Goal: Information Seeking & Learning: Learn about a topic

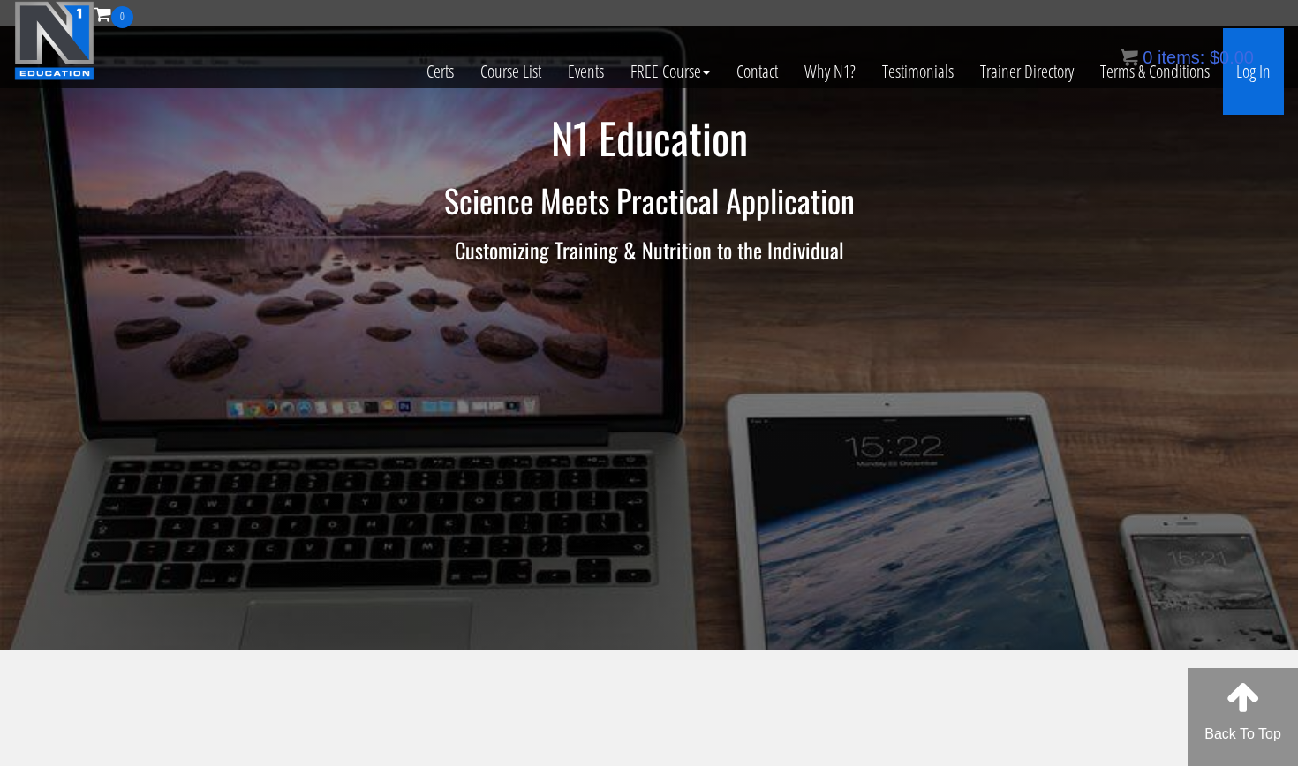
click at [1261, 75] on link "Log In" at bounding box center [1253, 71] width 61 height 87
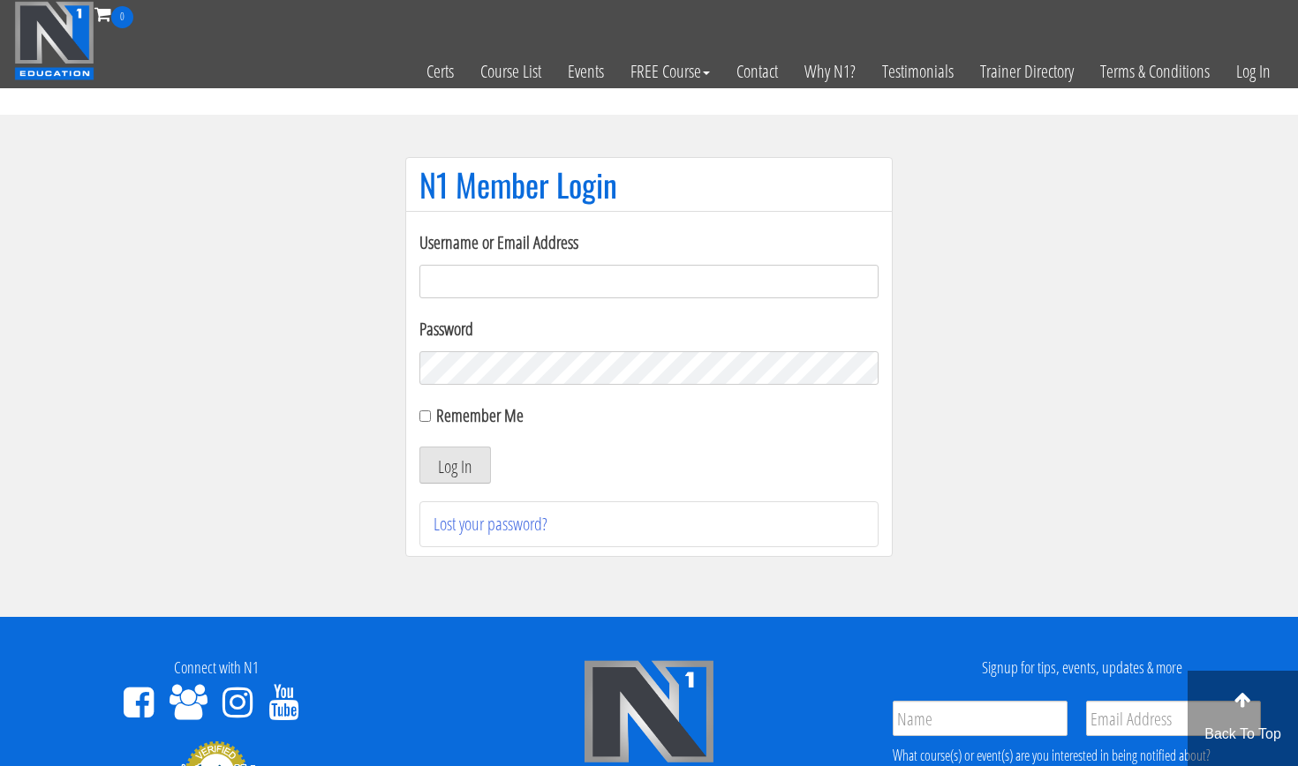
type input "[EMAIL_ADDRESS][DOMAIN_NAME]"
click at [455, 465] on button "Log In" at bounding box center [455, 465] width 72 height 37
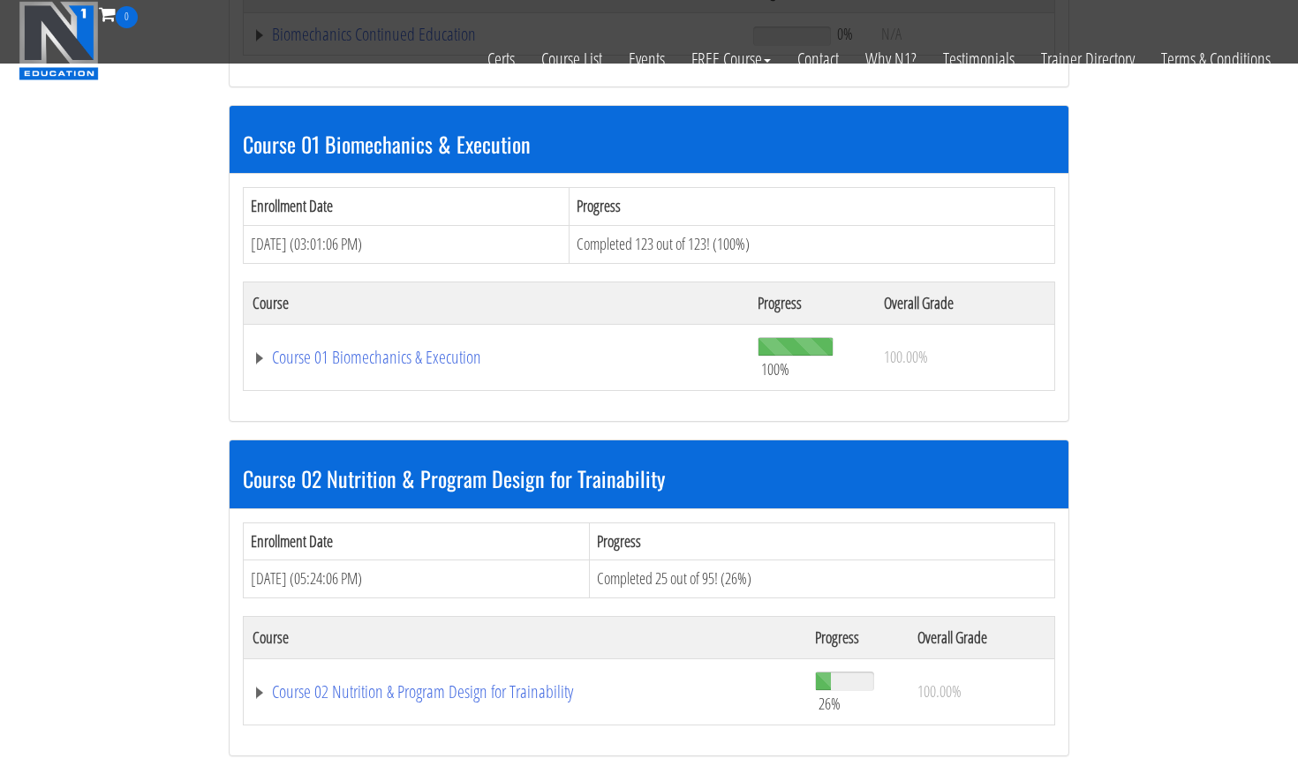
scroll to position [519, 0]
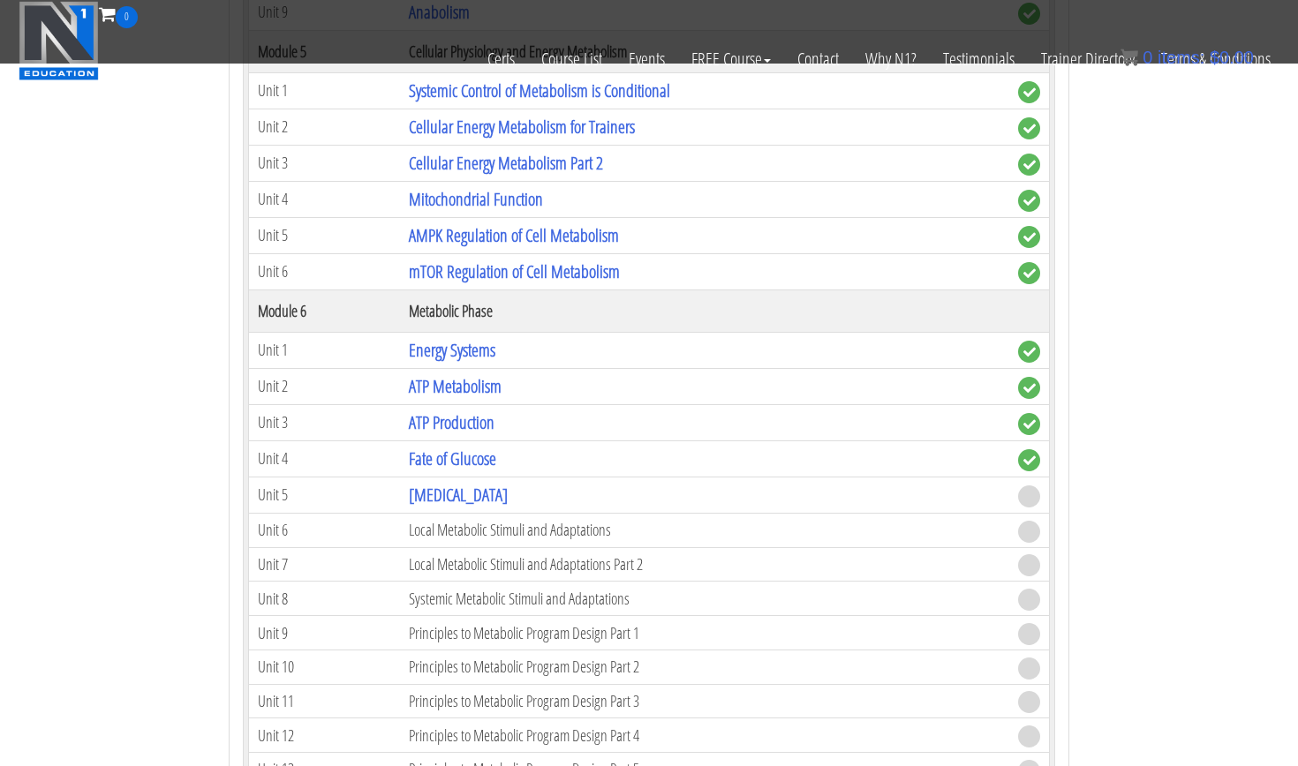
scroll to position [1883, 0]
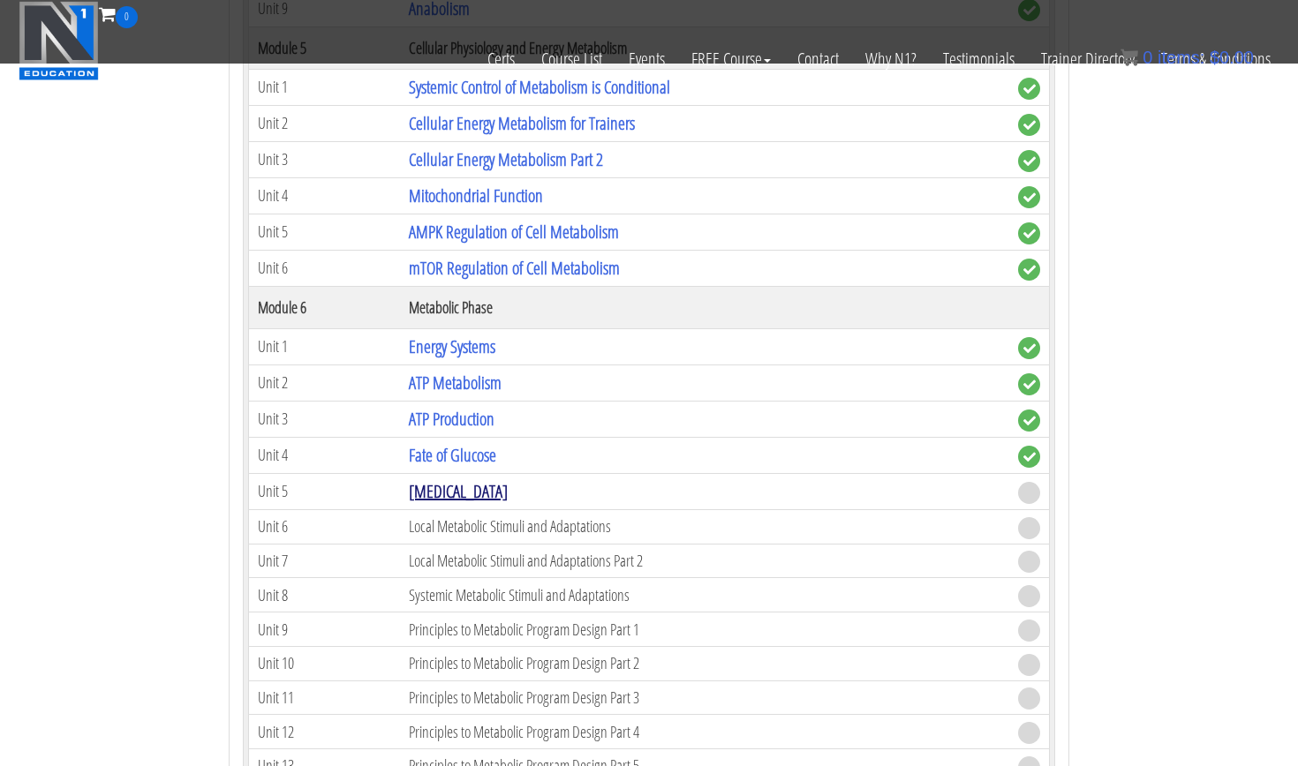
click at [447, 479] on link "Oxidative Stress" at bounding box center [458, 491] width 99 height 24
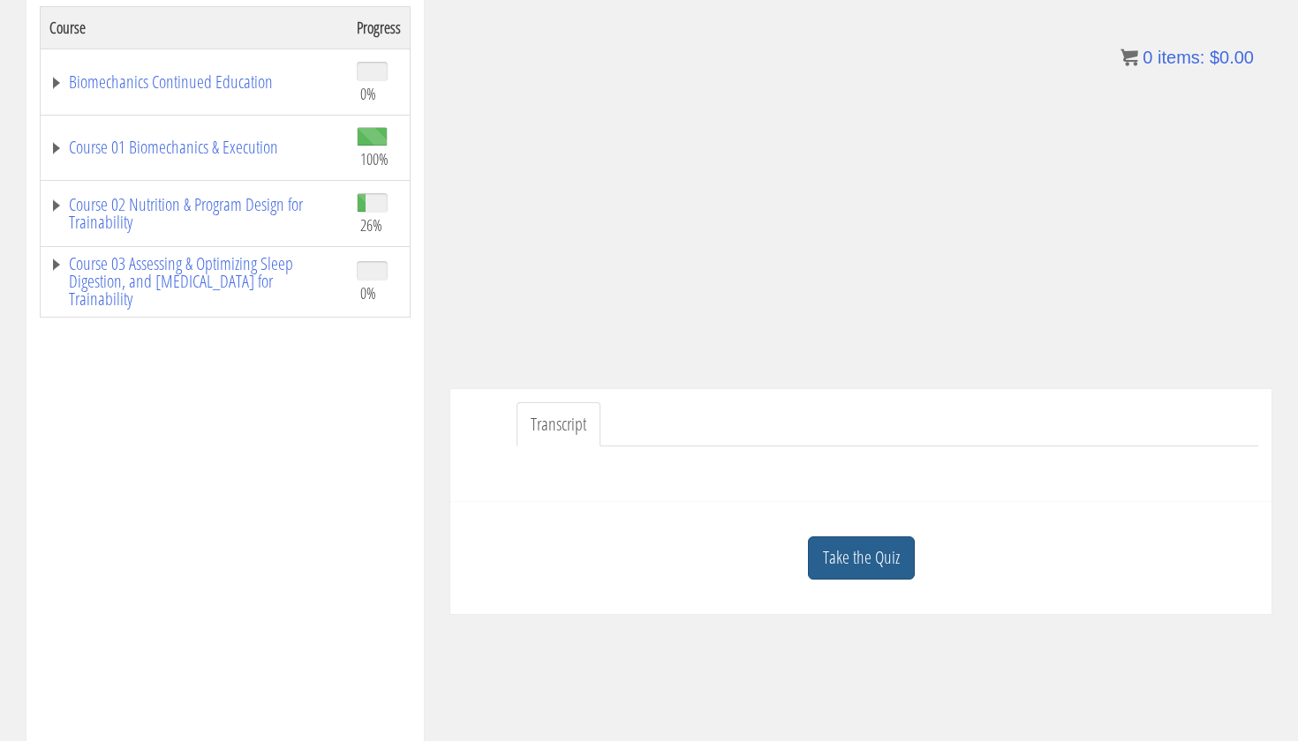
scroll to position [343, 0]
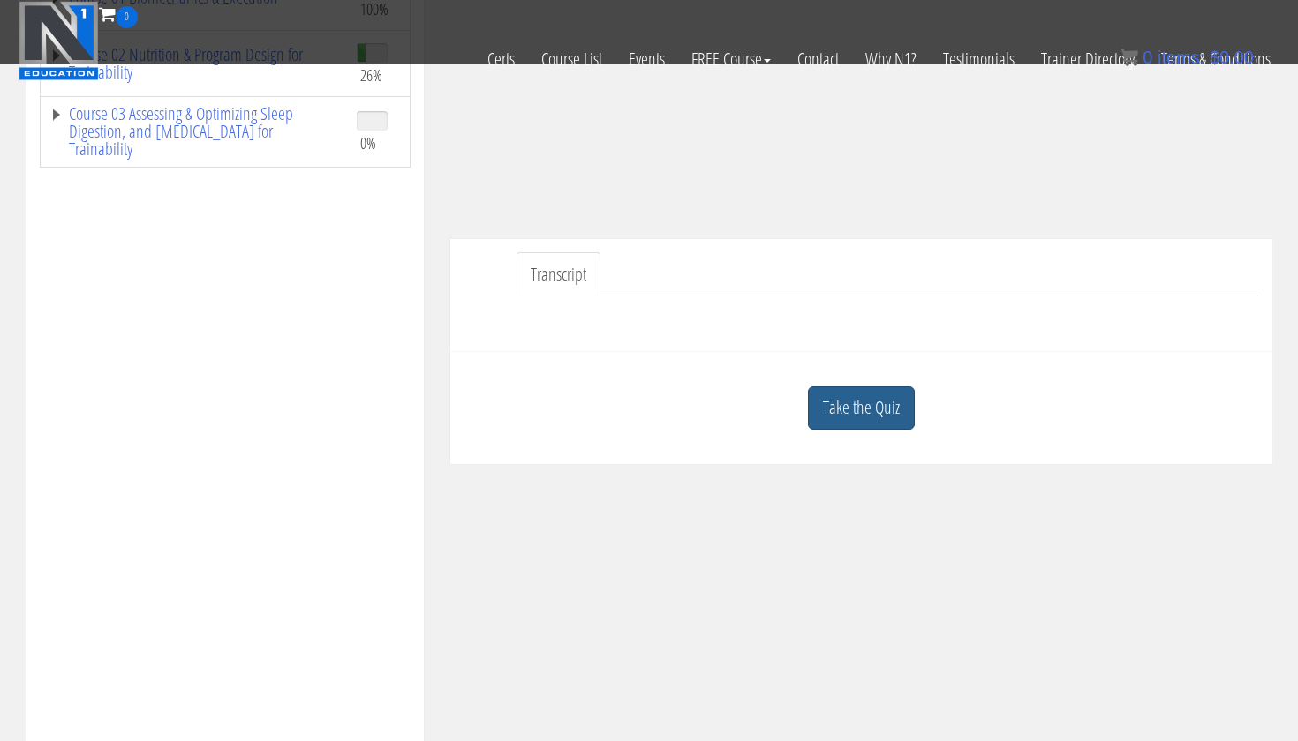
click at [864, 409] on link "Take the Quiz" at bounding box center [861, 408] width 107 height 43
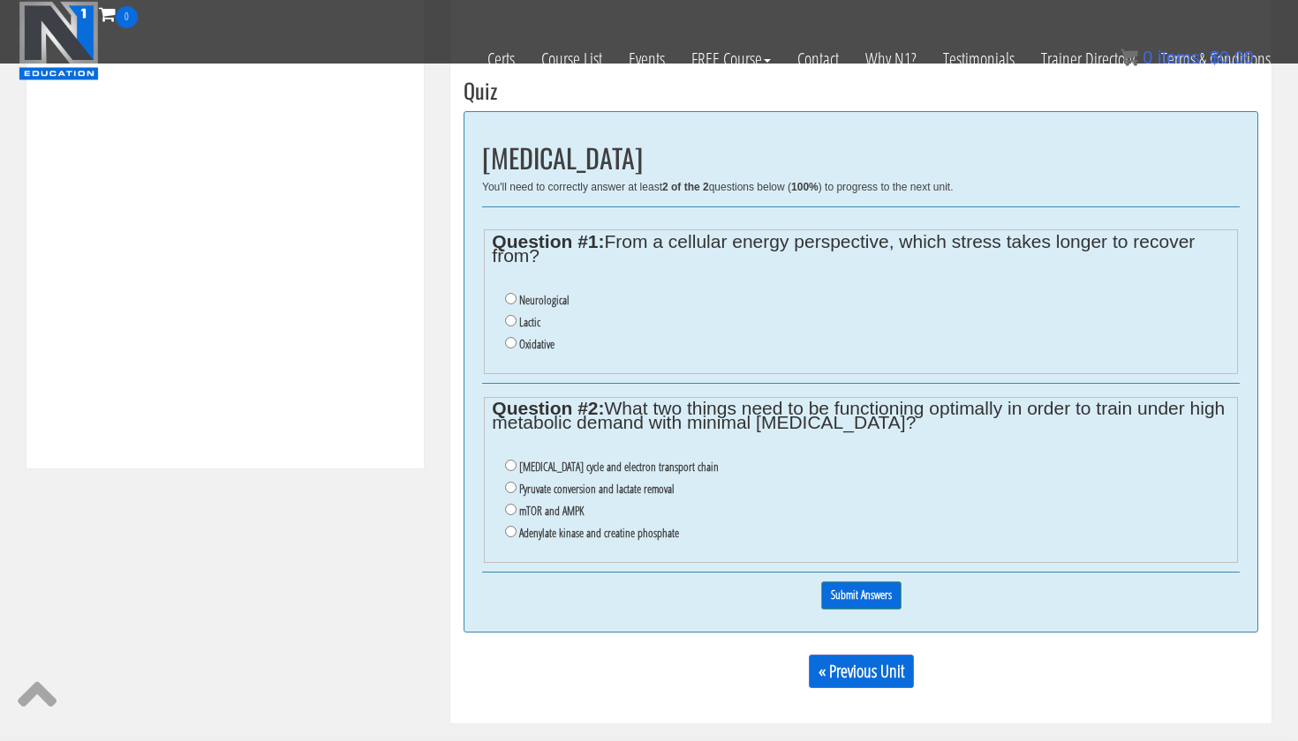
scroll to position [653, 0]
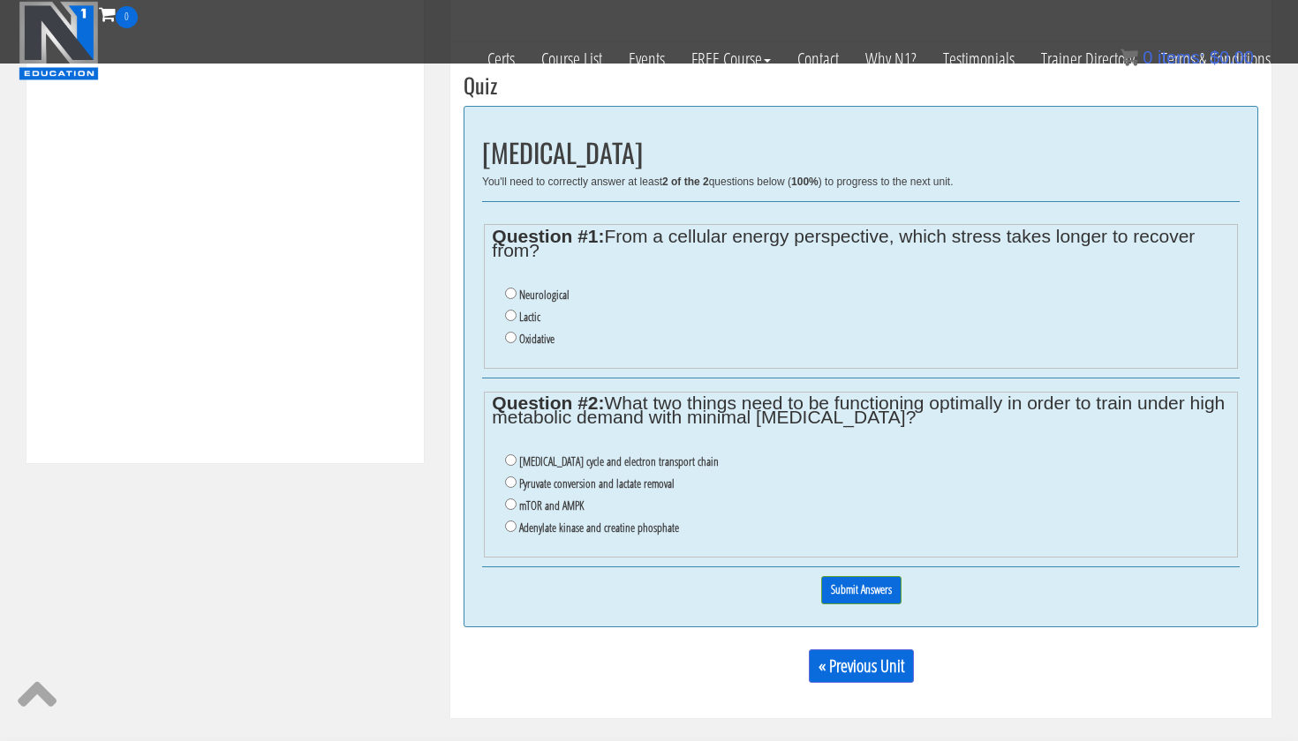
click at [536, 336] on label "Oxidative" at bounding box center [536, 339] width 35 height 14
click at [516, 336] on input "Oxidative" at bounding box center [510, 337] width 11 height 11
radio input "true"
click at [561, 499] on label "mTOR and AMPK" at bounding box center [551, 506] width 64 height 14
click at [516, 499] on input "mTOR and AMPK" at bounding box center [510, 504] width 11 height 11
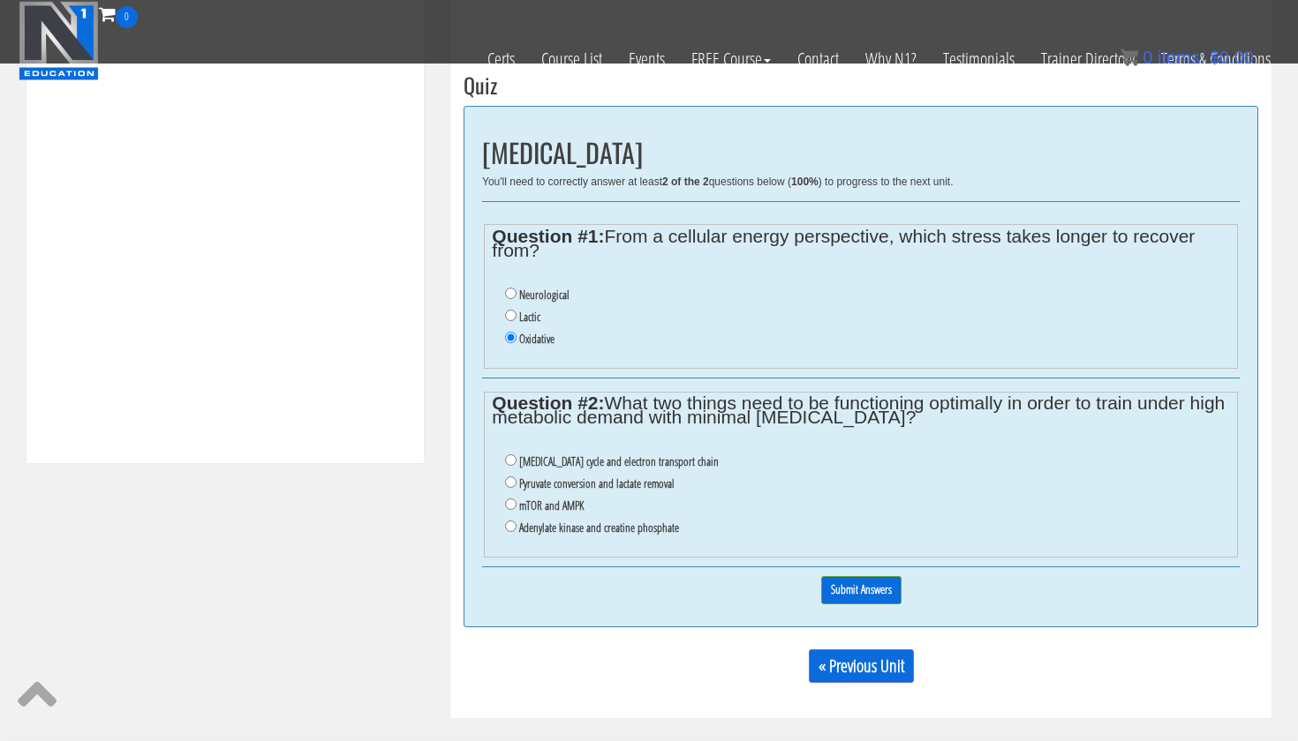
radio input "true"
click at [876, 576] on input "Submit Answers" at bounding box center [861, 589] width 80 height 27
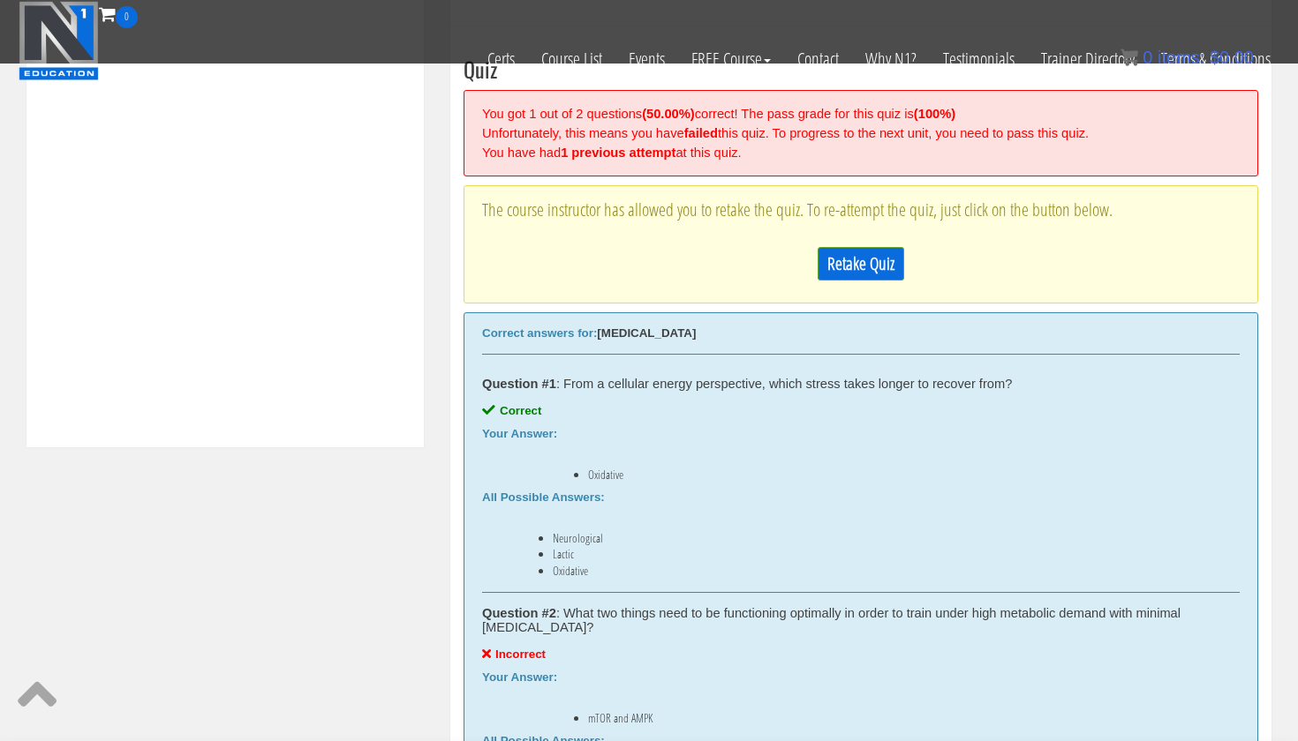
scroll to position [682, 0]
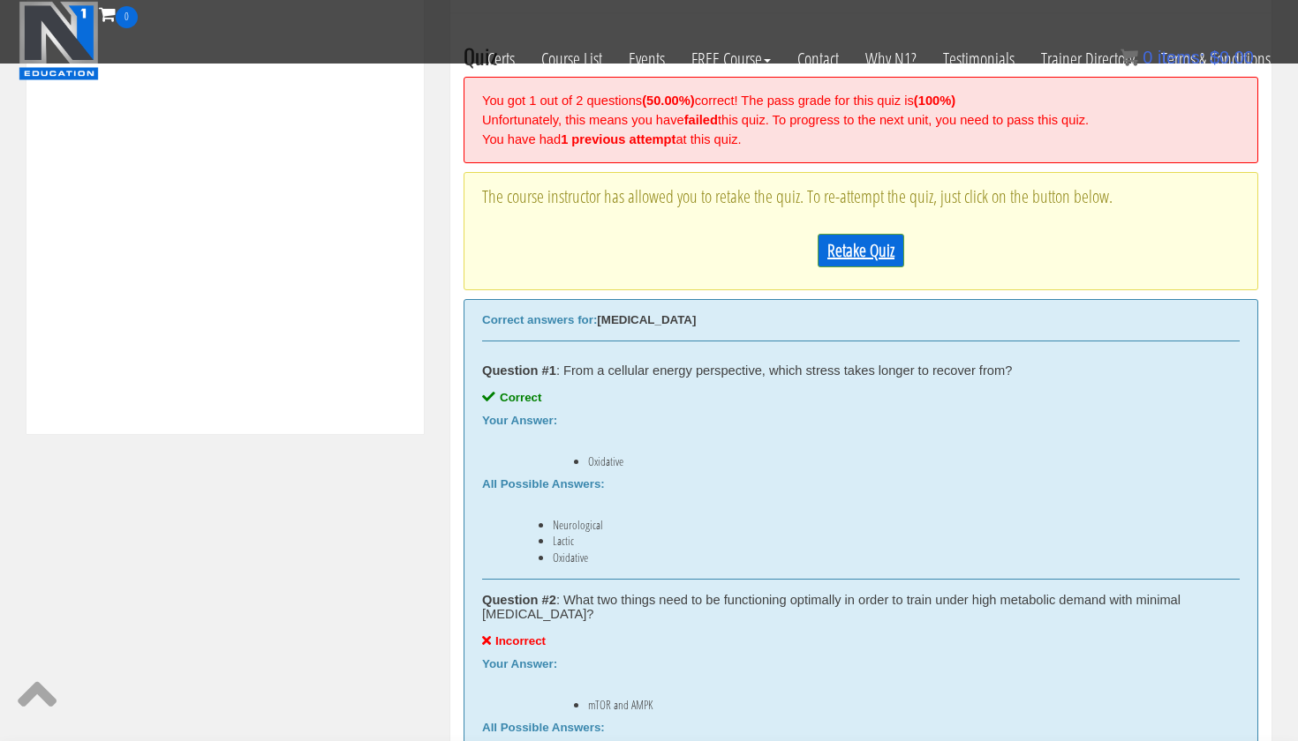
click at [869, 257] on link "Retake Quiz" at bounding box center [860, 251] width 87 height 34
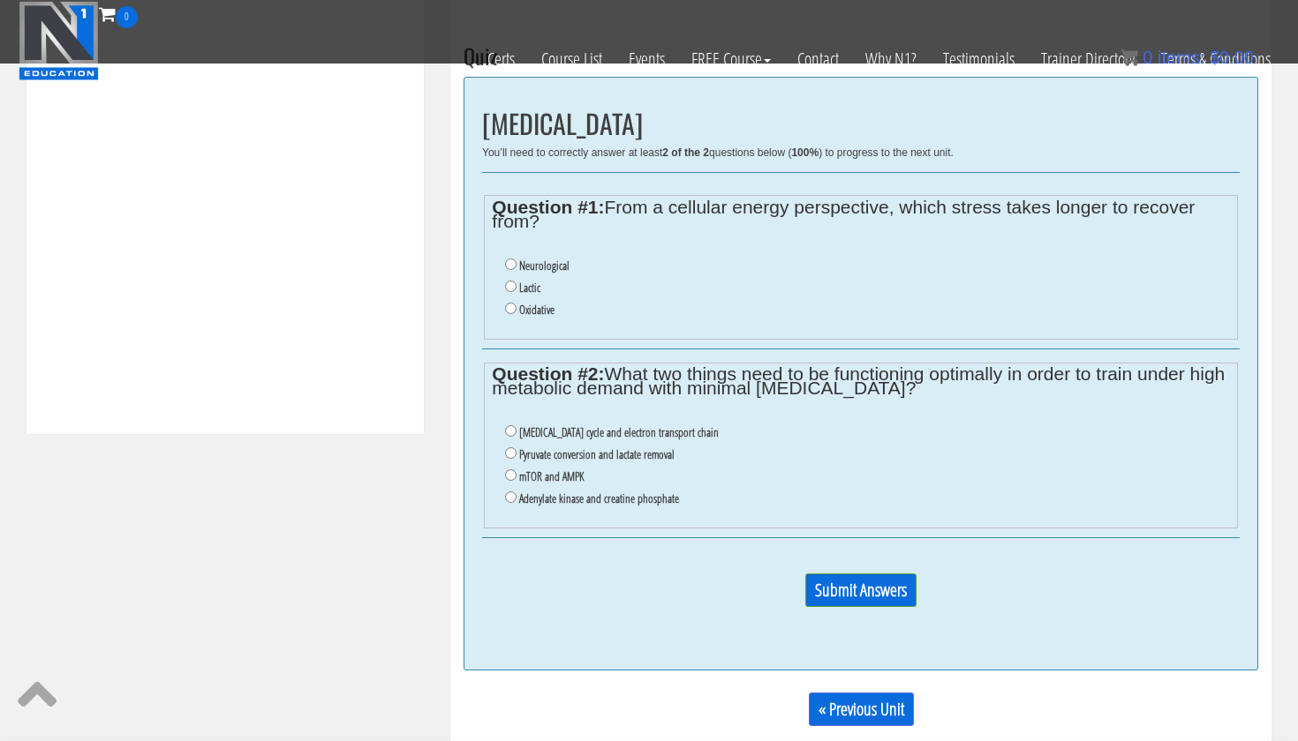
click at [553, 303] on label "Oxidative" at bounding box center [536, 310] width 35 height 14
click at [516, 303] on input "Oxidative" at bounding box center [510, 308] width 11 height 11
radio input "true"
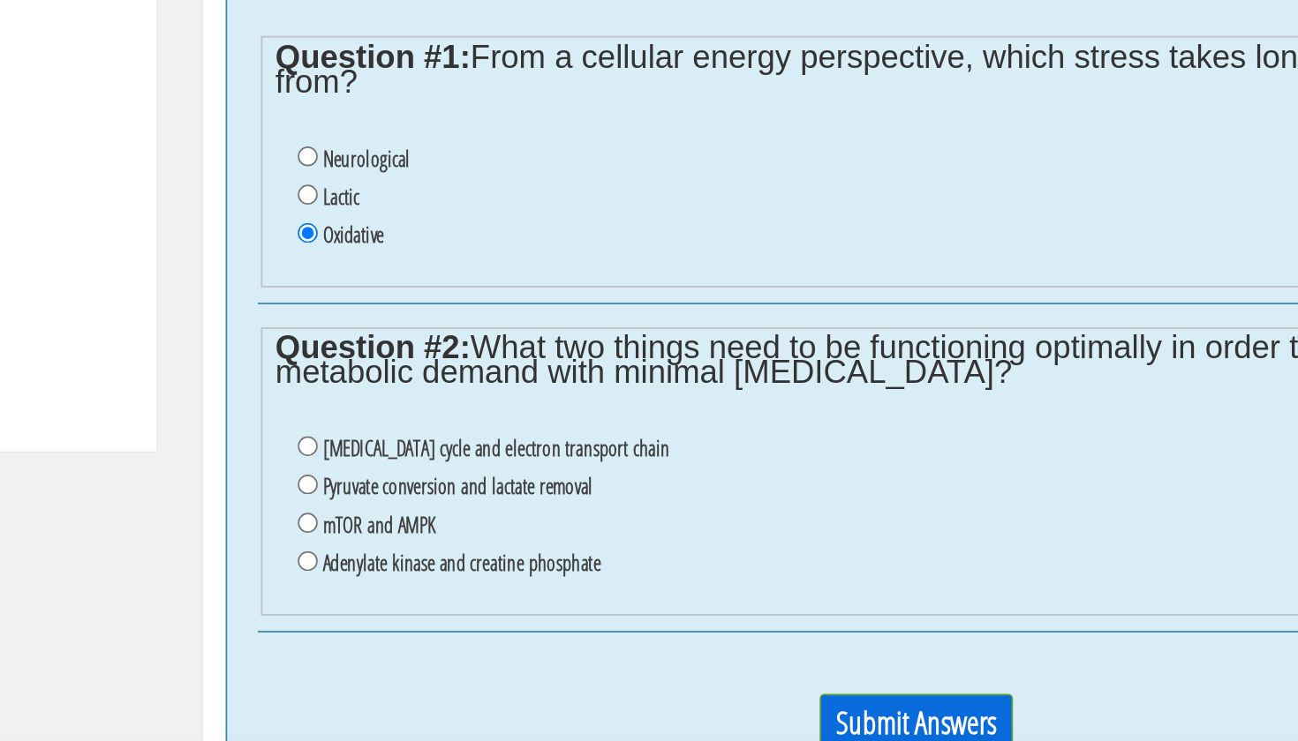
scroll to position [543, 0]
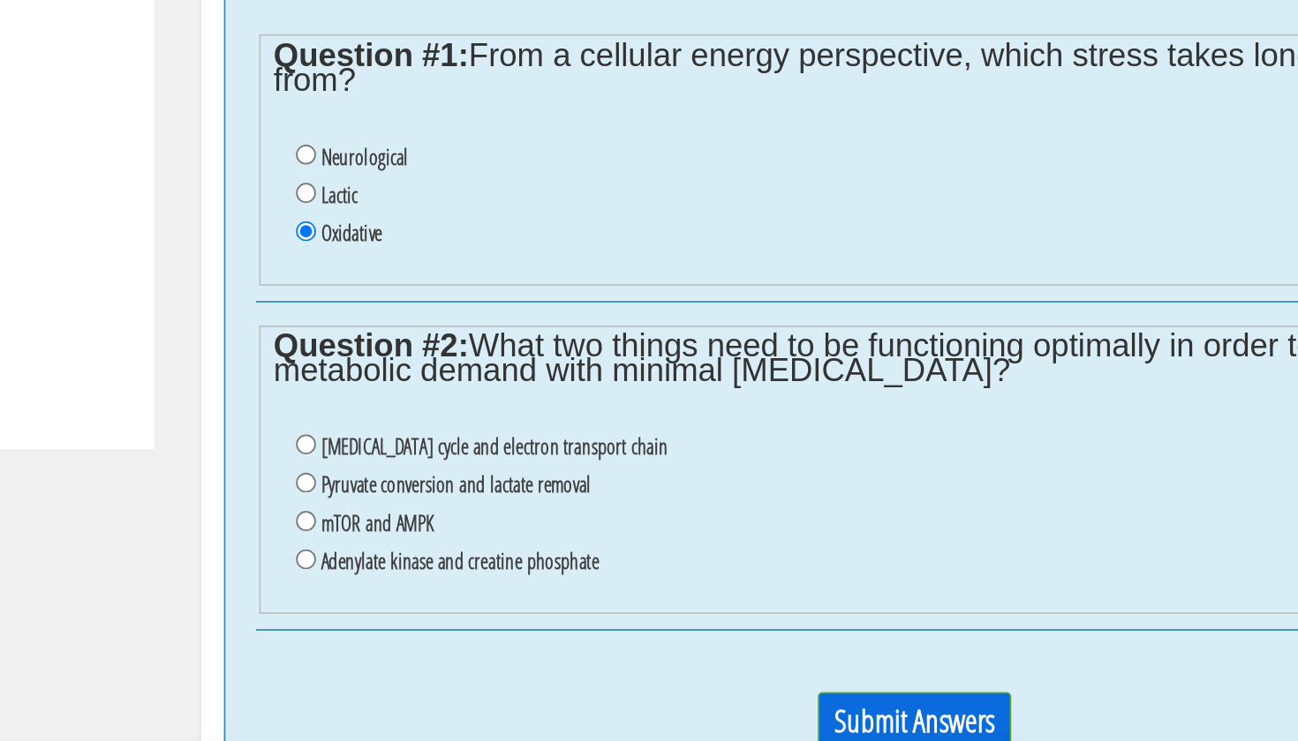
click at [519, 587] on label "Pyruvate conversion and lactate removal" at bounding box center [596, 594] width 155 height 14
click at [505, 587] on input "Pyruvate conversion and lactate removal" at bounding box center [510, 592] width 11 height 11
radio input "true"
click at [805, 713] on input "Submit Answers" at bounding box center [860, 730] width 111 height 34
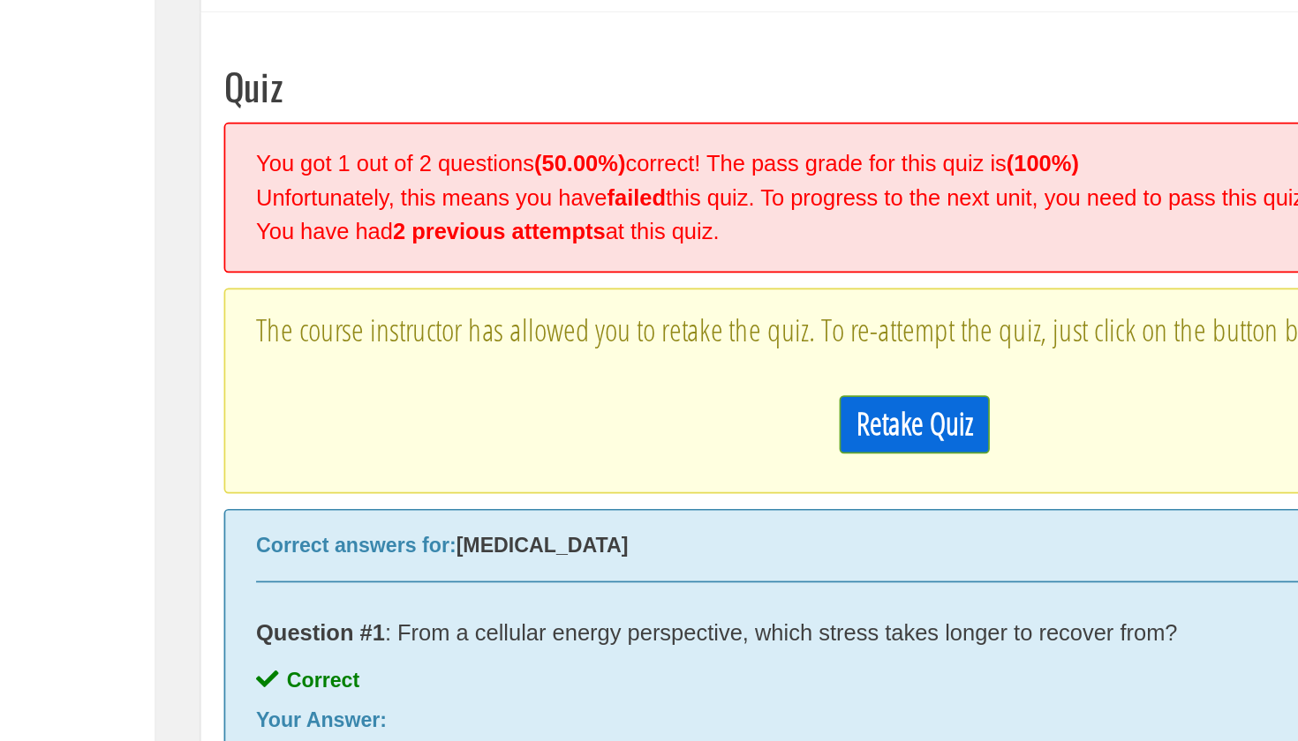
scroll to position [669, 0]
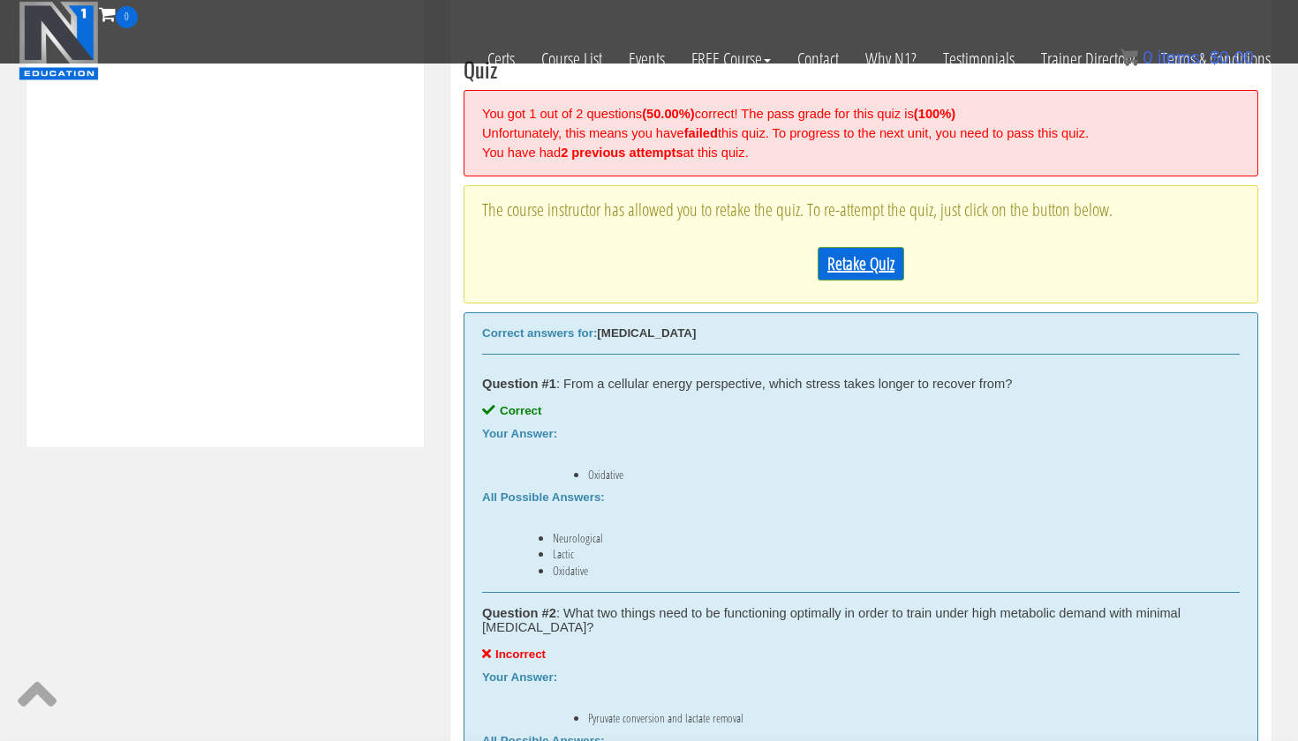
click at [847, 263] on link "Retake Quiz" at bounding box center [860, 264] width 87 height 34
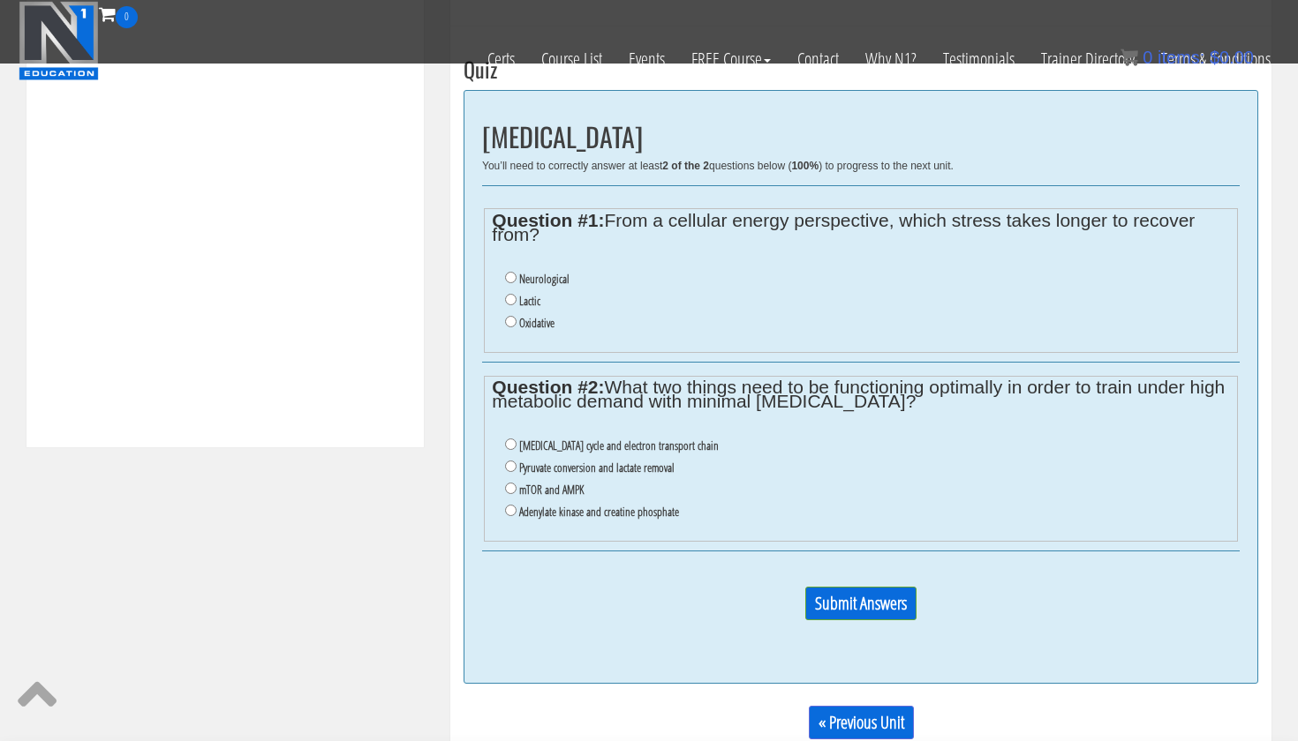
click at [550, 317] on label "Oxidative" at bounding box center [536, 323] width 35 height 14
click at [516, 317] on input "Oxidative" at bounding box center [510, 321] width 11 height 11
radio input "true"
click at [572, 439] on label "Citric acid cycle and electron transport chain" at bounding box center [618, 446] width 199 height 14
click at [516, 439] on input "Citric acid cycle and electron transport chain" at bounding box center [510, 444] width 11 height 11
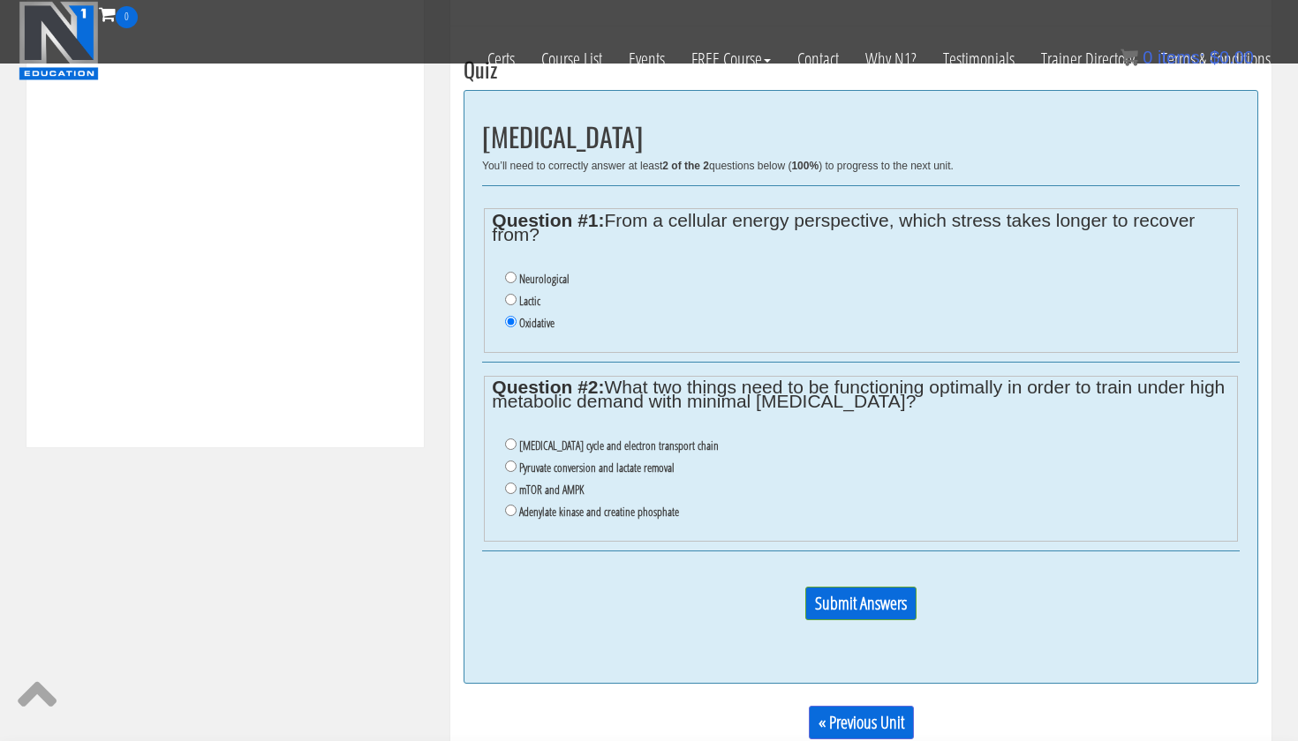
radio input "true"
click at [577, 509] on ul "Citric acid cycle and electron transport chain Pyruvate conversion and lactate …" at bounding box center [860, 479] width 737 height 106
click at [580, 505] on label "Adenylate kinase and creatine phosphate" at bounding box center [599, 512] width 160 height 14
click at [516, 505] on input "Adenylate kinase and creatine phosphate" at bounding box center [510, 510] width 11 height 11
radio input "true"
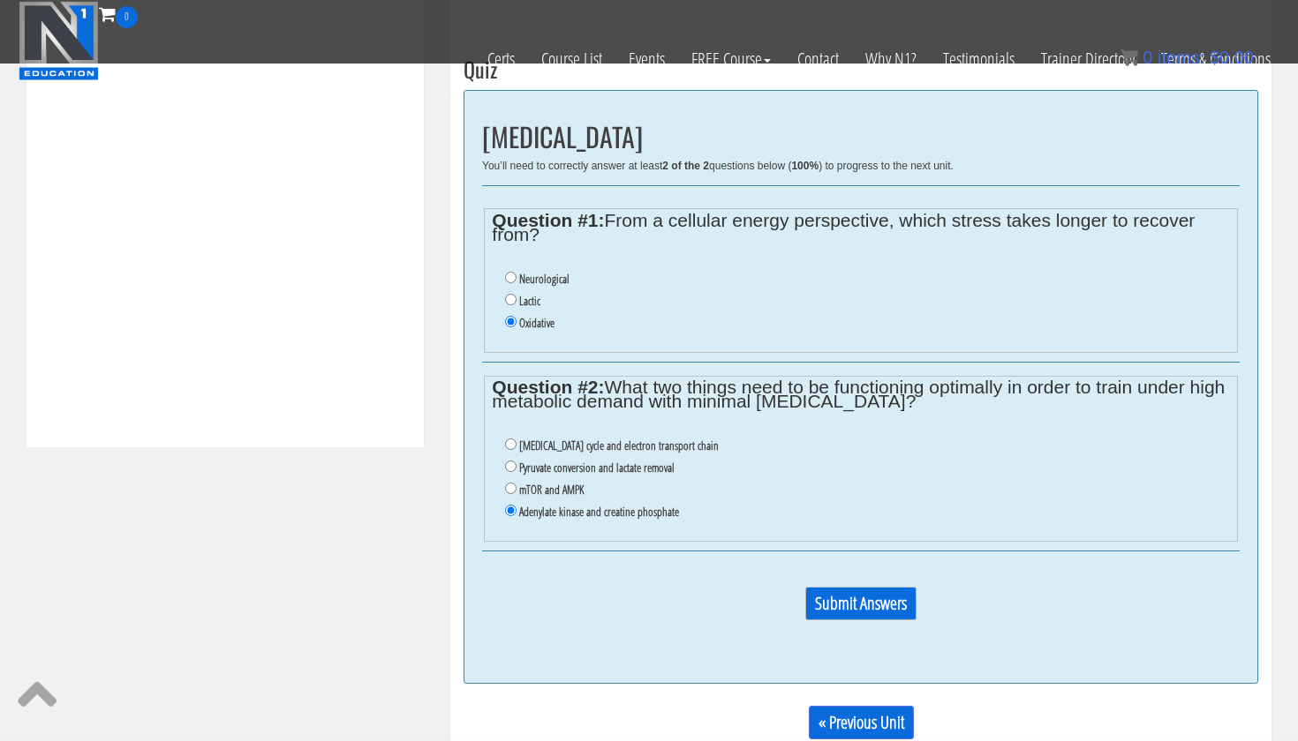
click at [884, 591] on input "Submit Answers" at bounding box center [860, 604] width 111 height 34
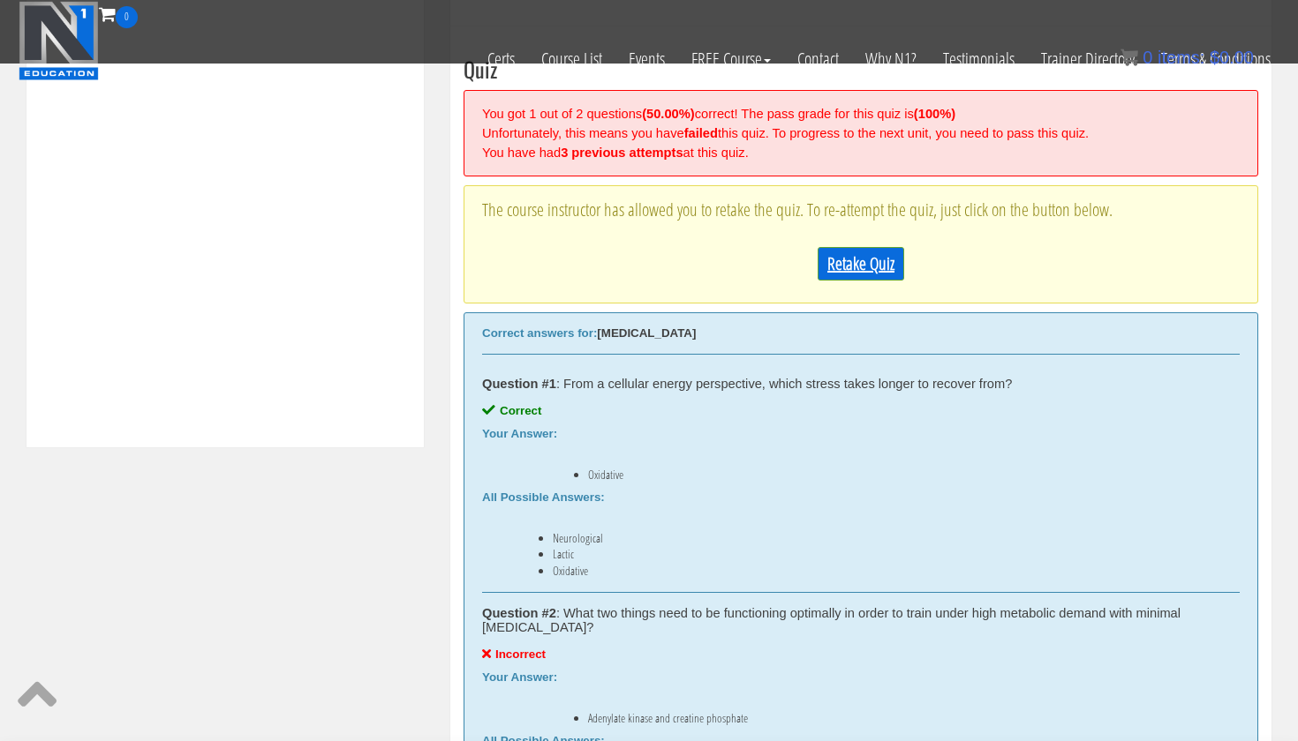
click at [864, 259] on link "Retake Quiz" at bounding box center [860, 264] width 87 height 34
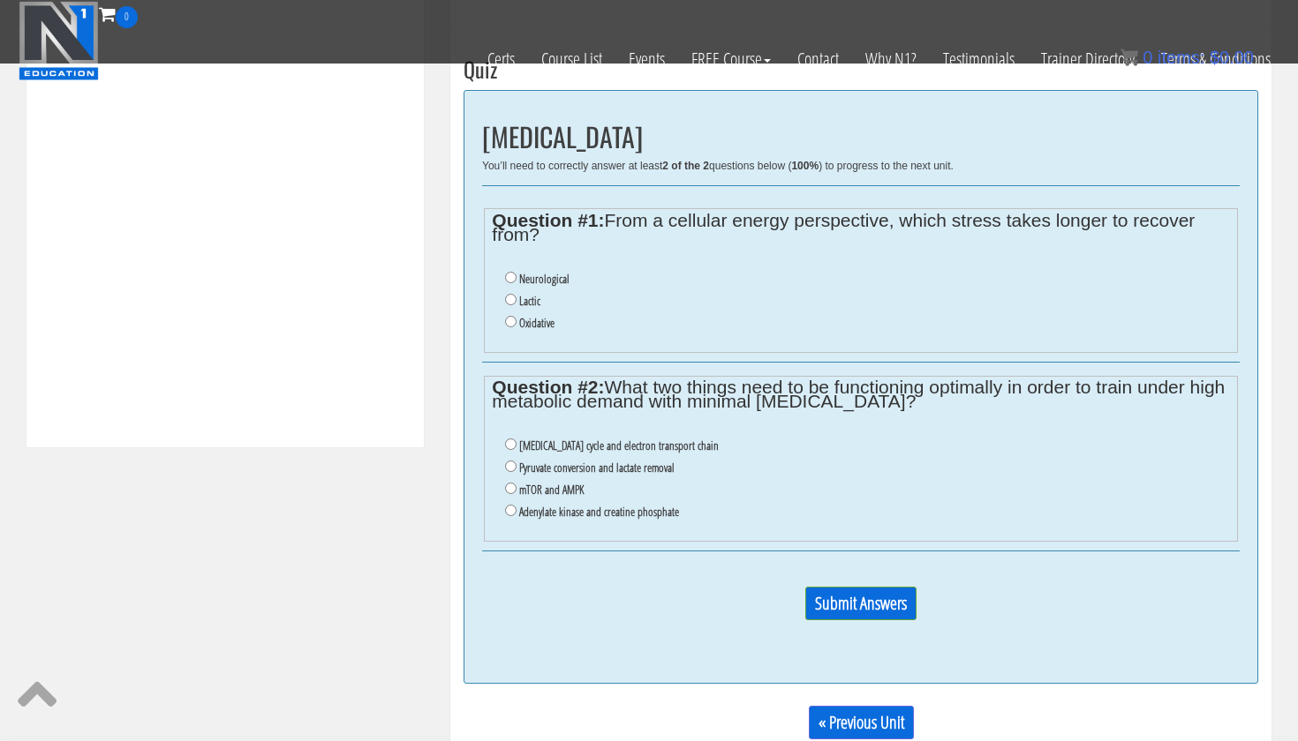
click at [546, 319] on label "Oxidative" at bounding box center [536, 323] width 35 height 14
click at [516, 319] on input "Oxidative" at bounding box center [510, 321] width 11 height 11
radio input "true"
click at [555, 505] on label "Adenylate kinase and creatine phosphate" at bounding box center [599, 512] width 160 height 14
click at [516, 505] on input "Adenylate kinase and creatine phosphate" at bounding box center [510, 510] width 11 height 11
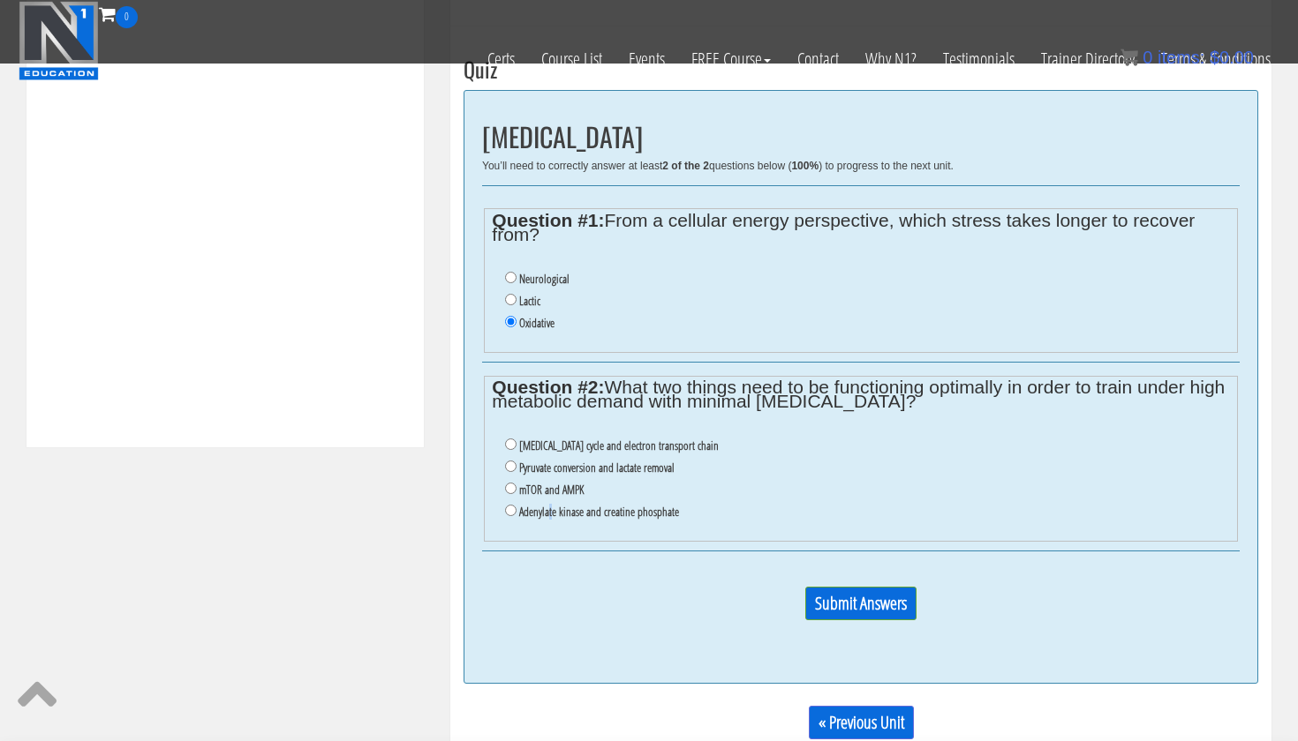
radio input "true"
click at [595, 439] on label "Citric acid cycle and electron transport chain" at bounding box center [618, 446] width 199 height 14
click at [516, 439] on input "Citric acid cycle and electron transport chain" at bounding box center [510, 444] width 11 height 11
radio input "true"
click at [902, 591] on input "Submit Answers" at bounding box center [860, 604] width 111 height 34
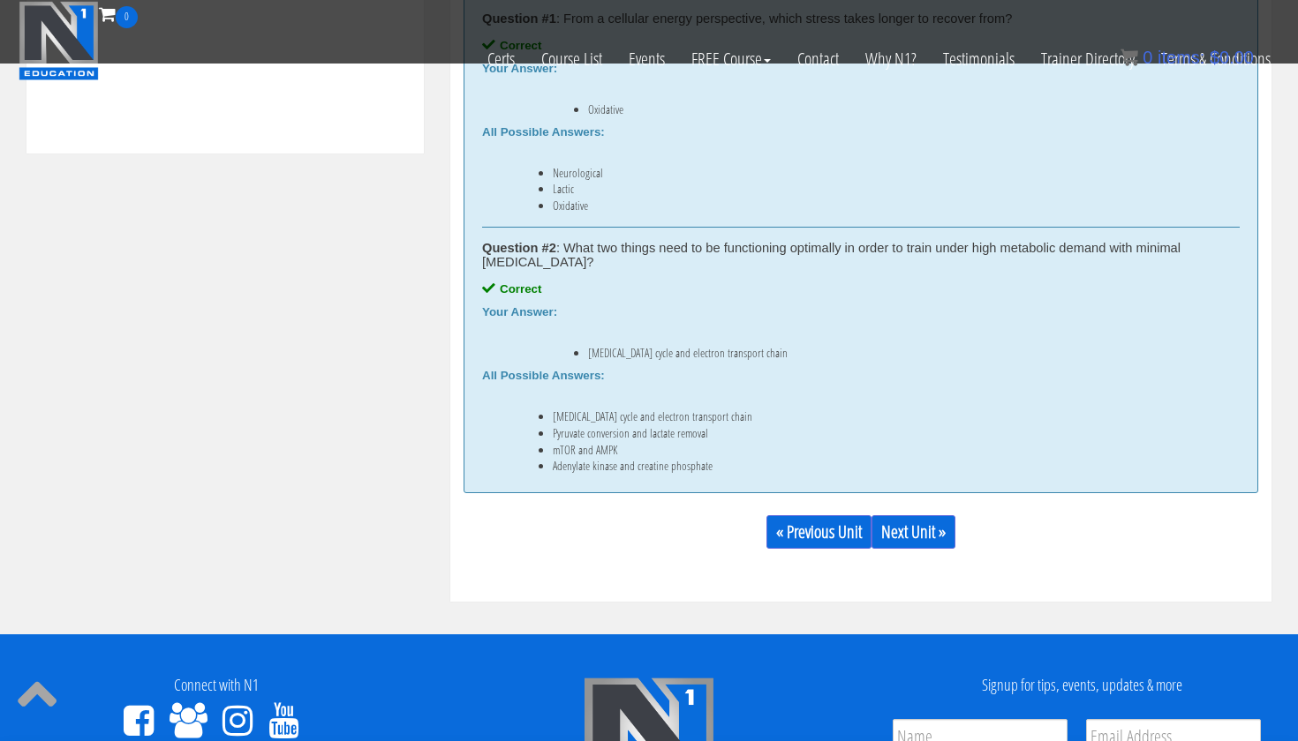
scroll to position [1162, 0]
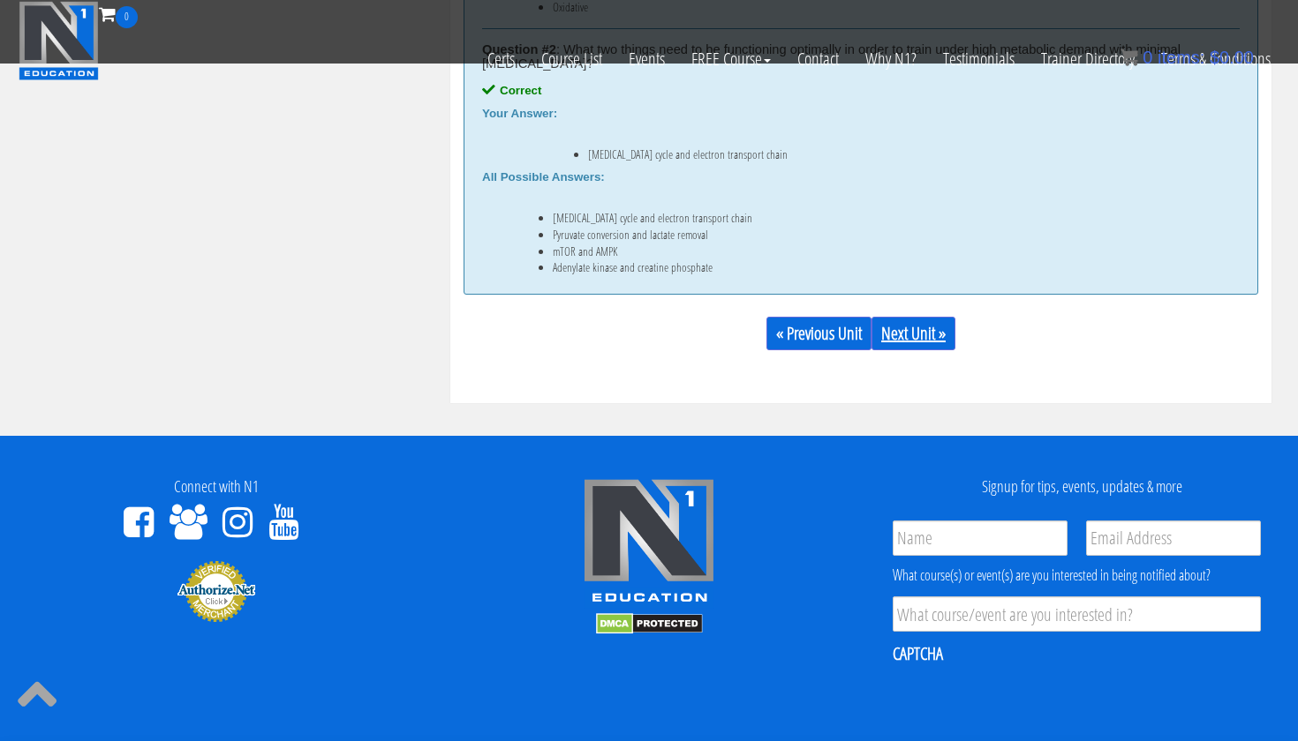
click at [925, 335] on link "Next Unit »" at bounding box center [913, 334] width 84 height 34
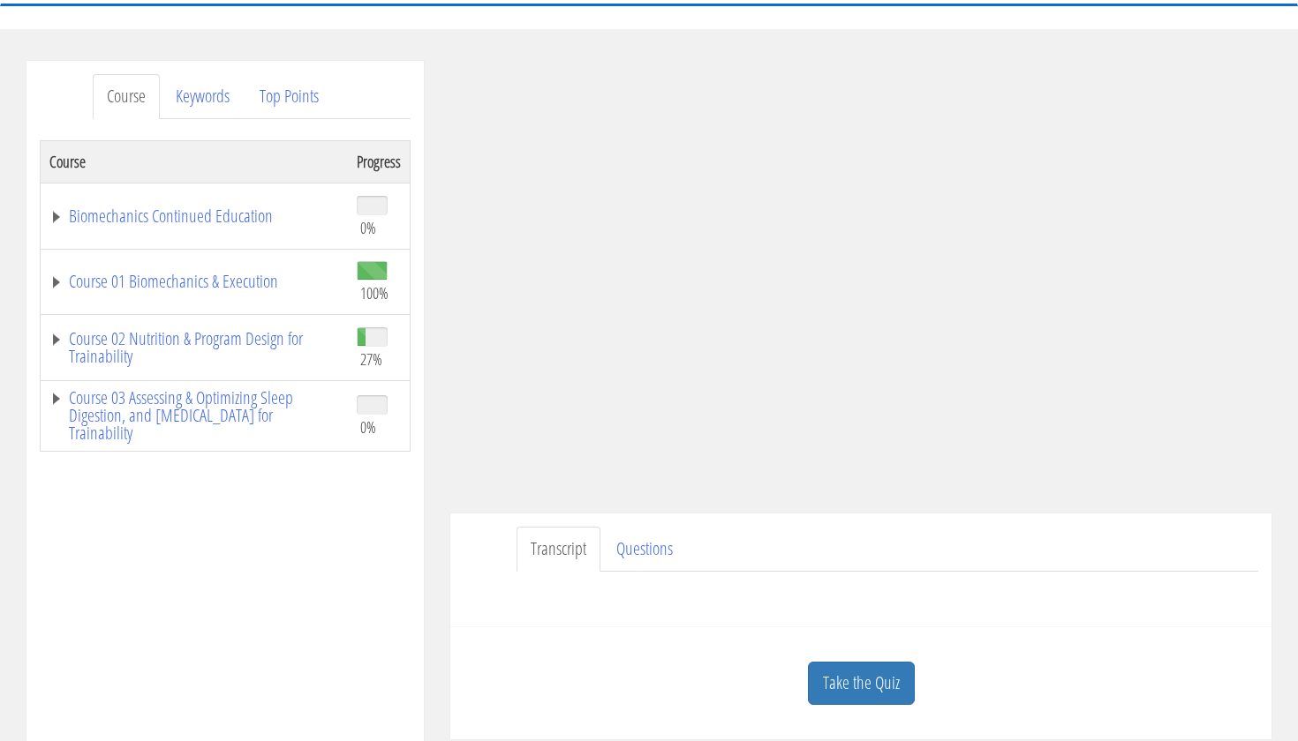
scroll to position [297, 0]
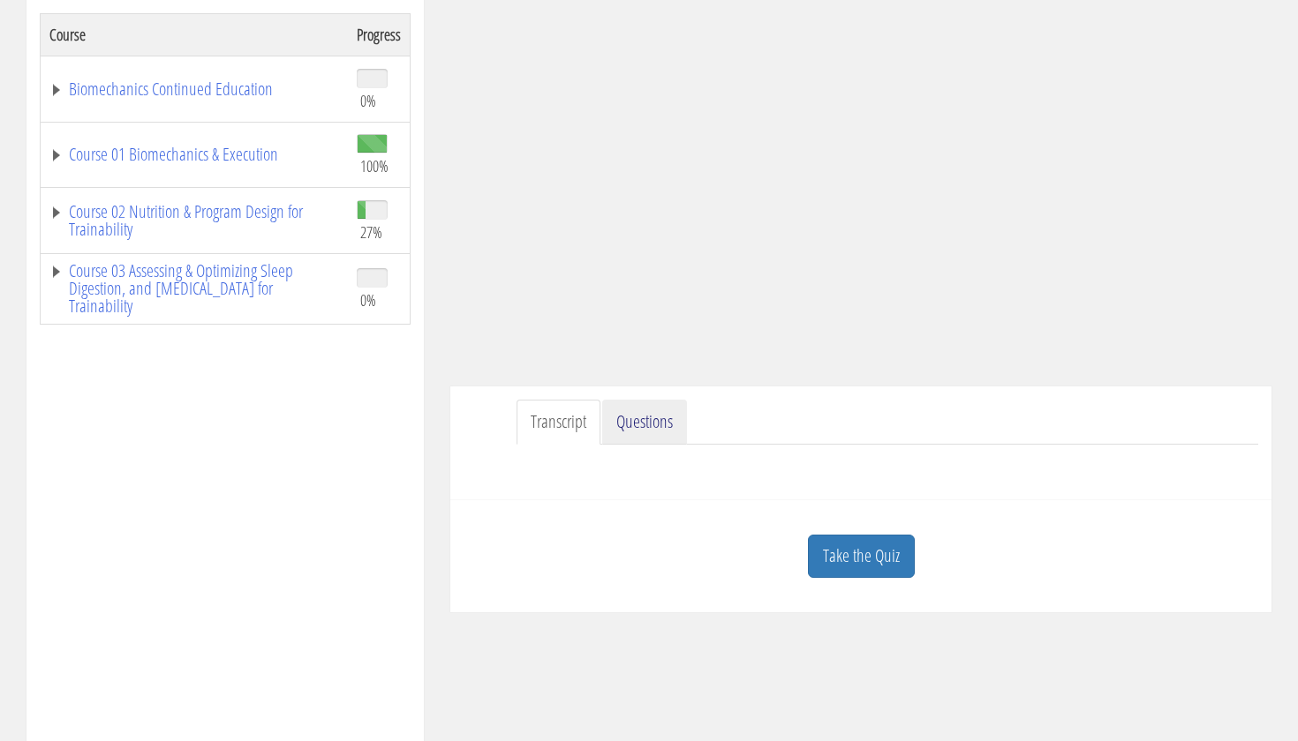
click at [634, 427] on link "Questions" at bounding box center [644, 422] width 85 height 45
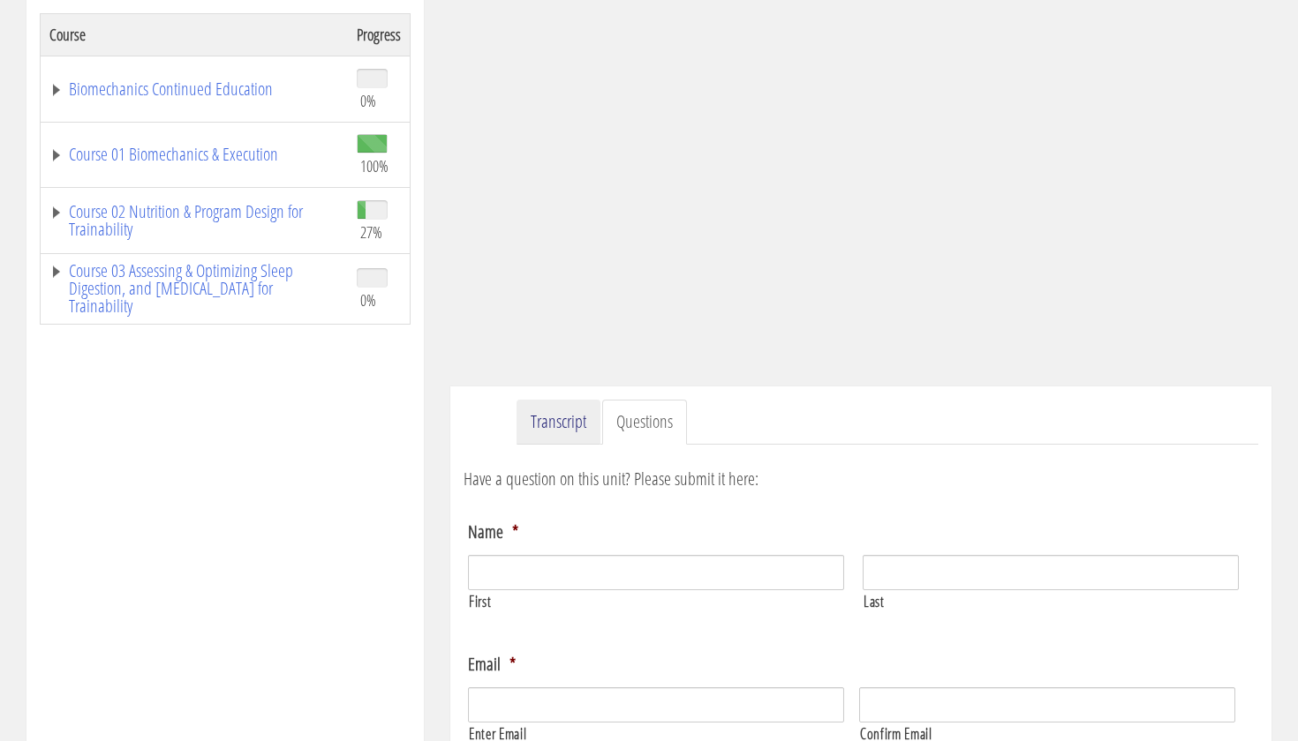
click at [545, 436] on link "Transcript" at bounding box center [558, 422] width 84 height 45
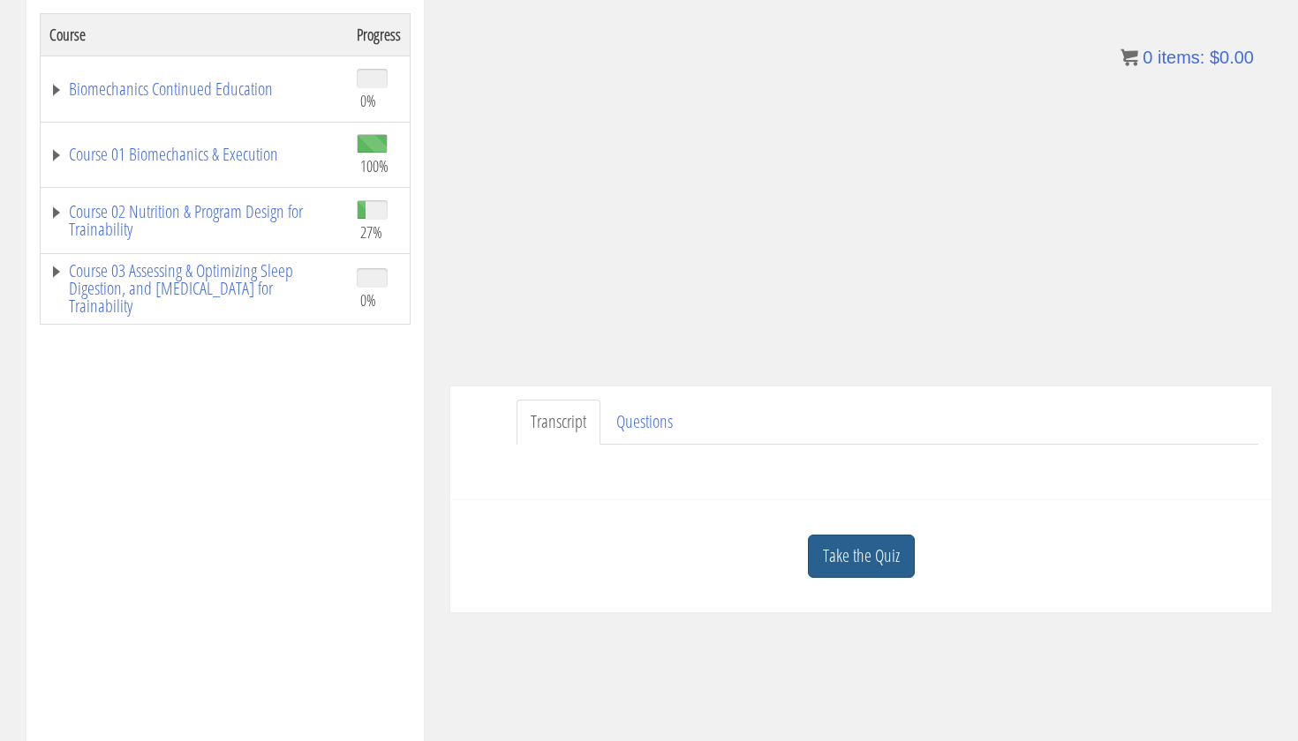
click at [867, 564] on link "Take the Quiz" at bounding box center [861, 556] width 107 height 43
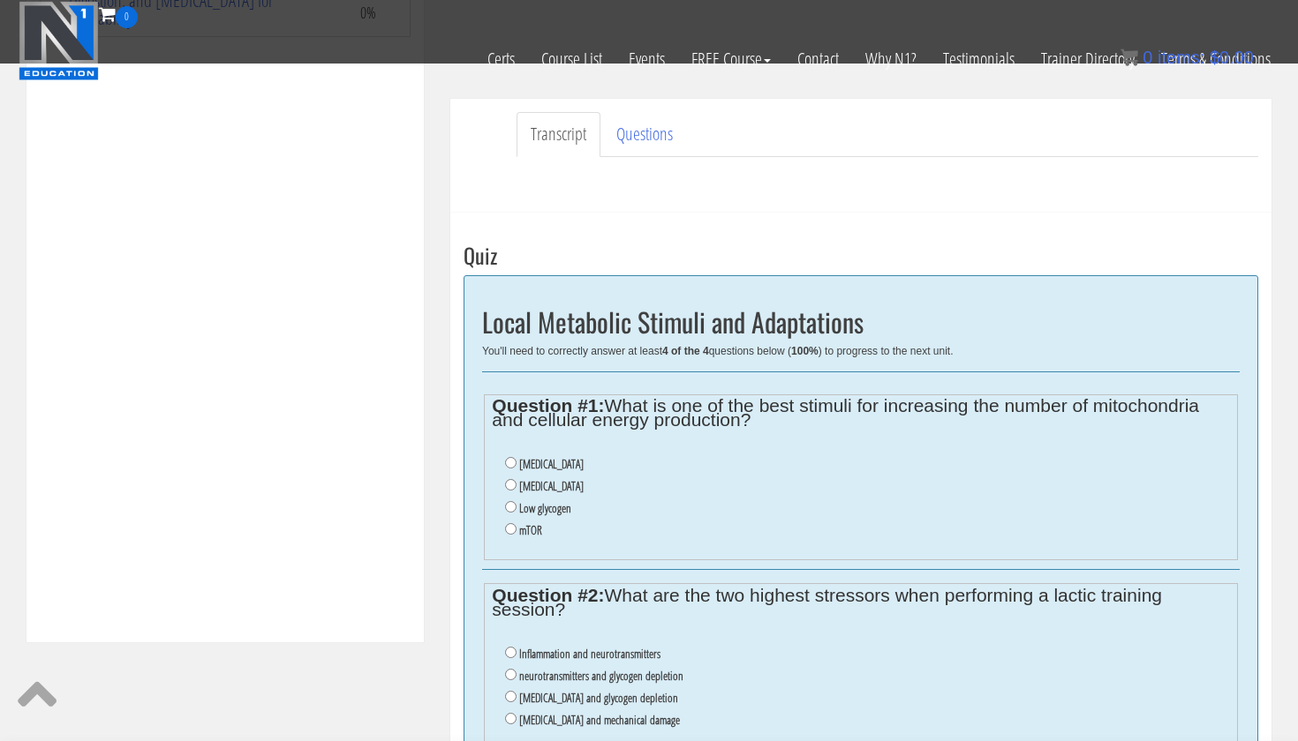
scroll to position [473, 0]
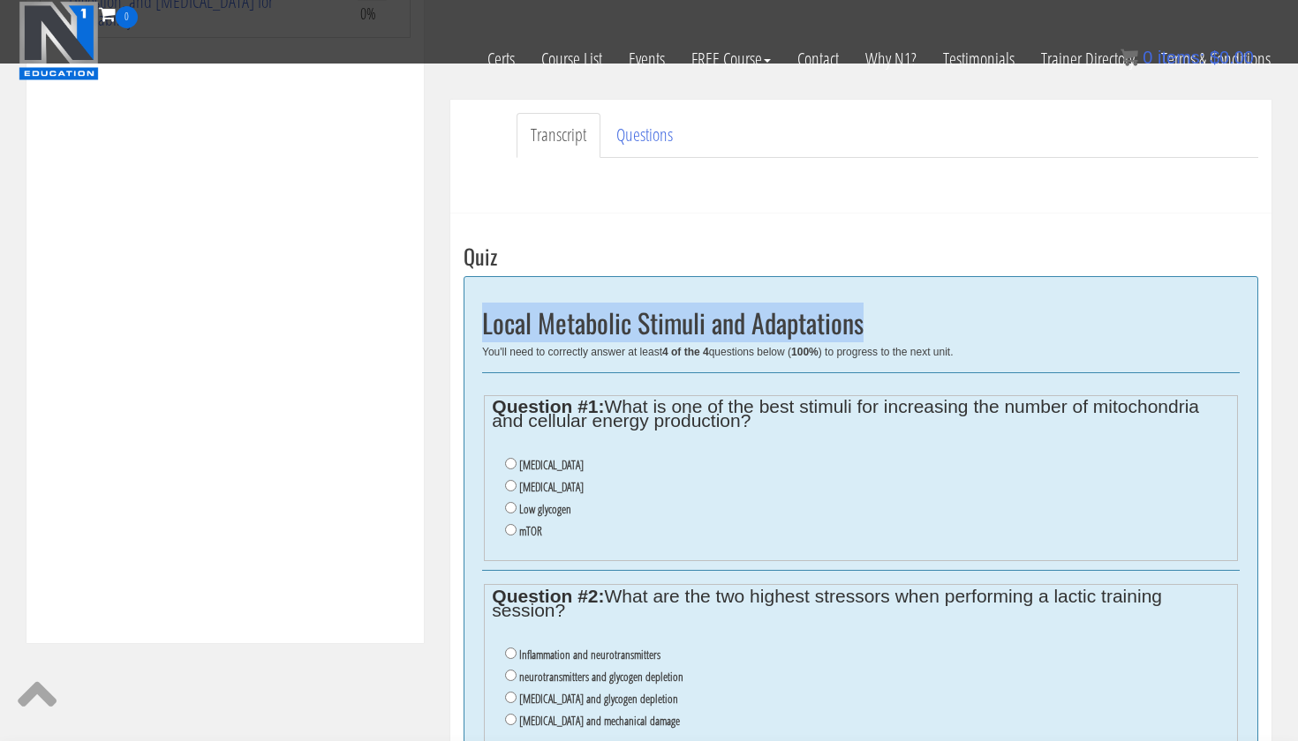
drag, startPoint x: 483, startPoint y: 332, endPoint x: 989, endPoint y: 324, distance: 505.9
click at [989, 324] on h2 "Local Metabolic Stimuli and Adaptations" at bounding box center [860, 322] width 757 height 29
copy h2 "Local Metabolic Stimuli and Adaptations"
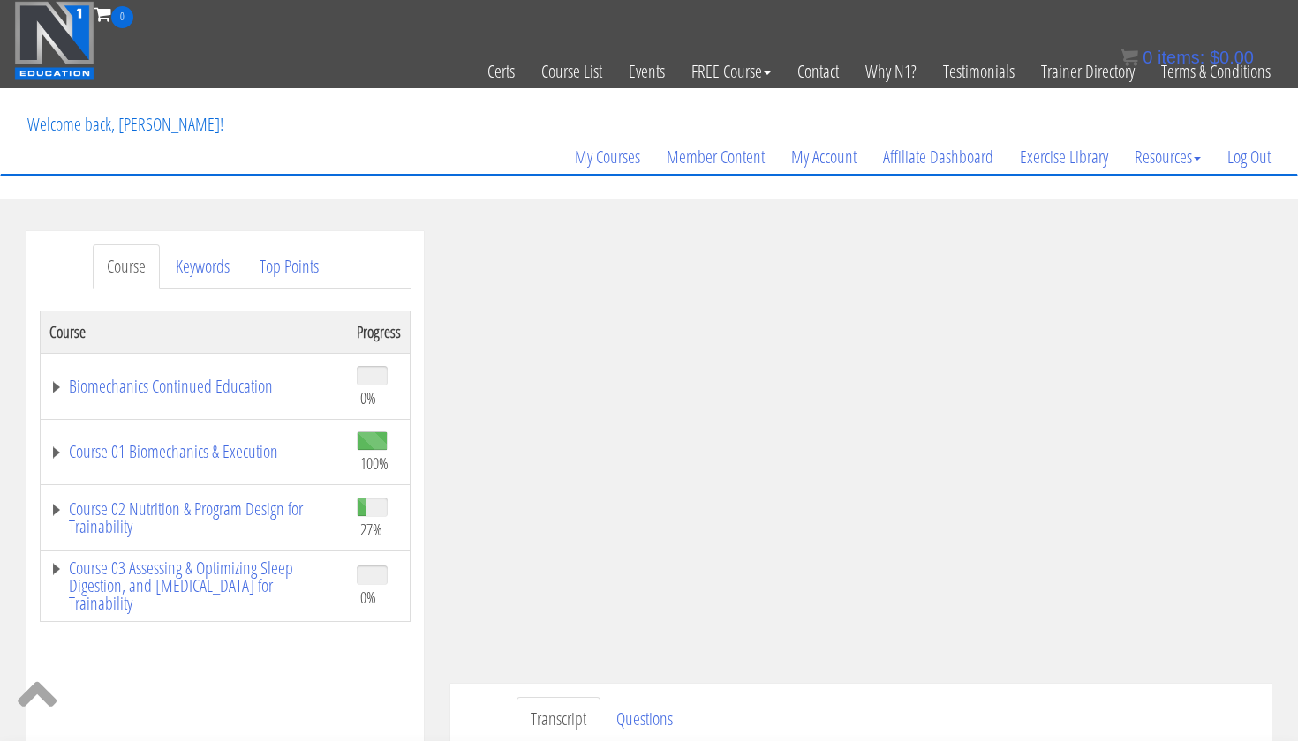
scroll to position [0, 0]
click at [158, 520] on link "Course 02 Nutrition & Program Design for Trainability" at bounding box center [194, 518] width 290 height 35
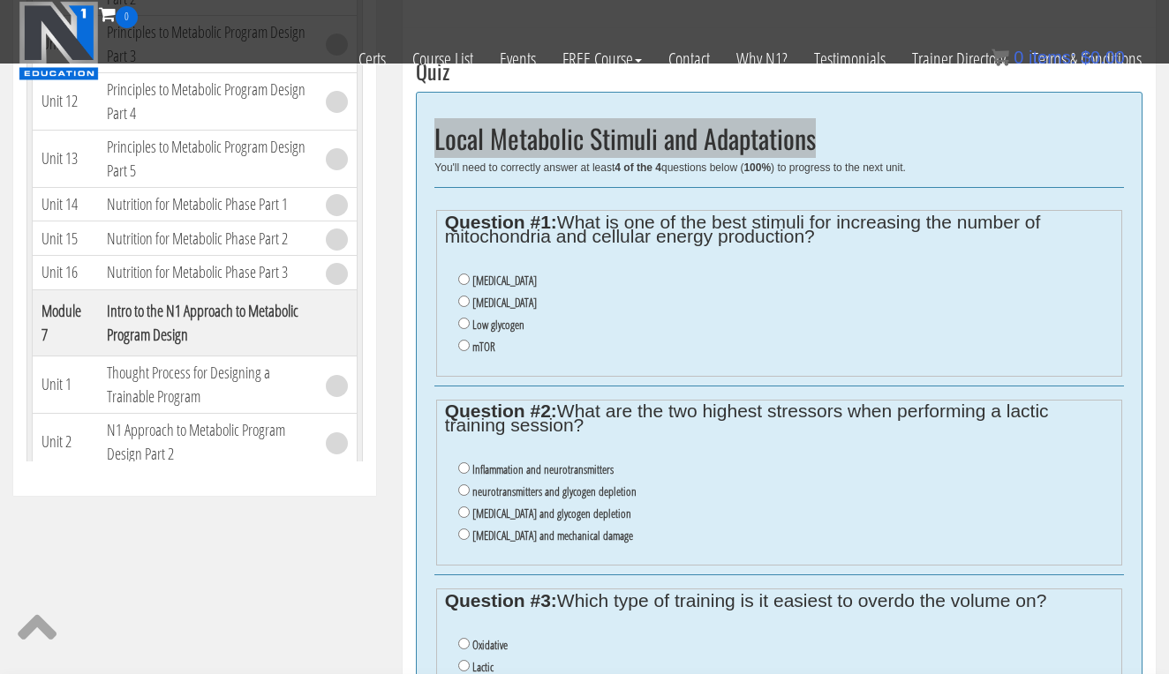
scroll to position [634, 0]
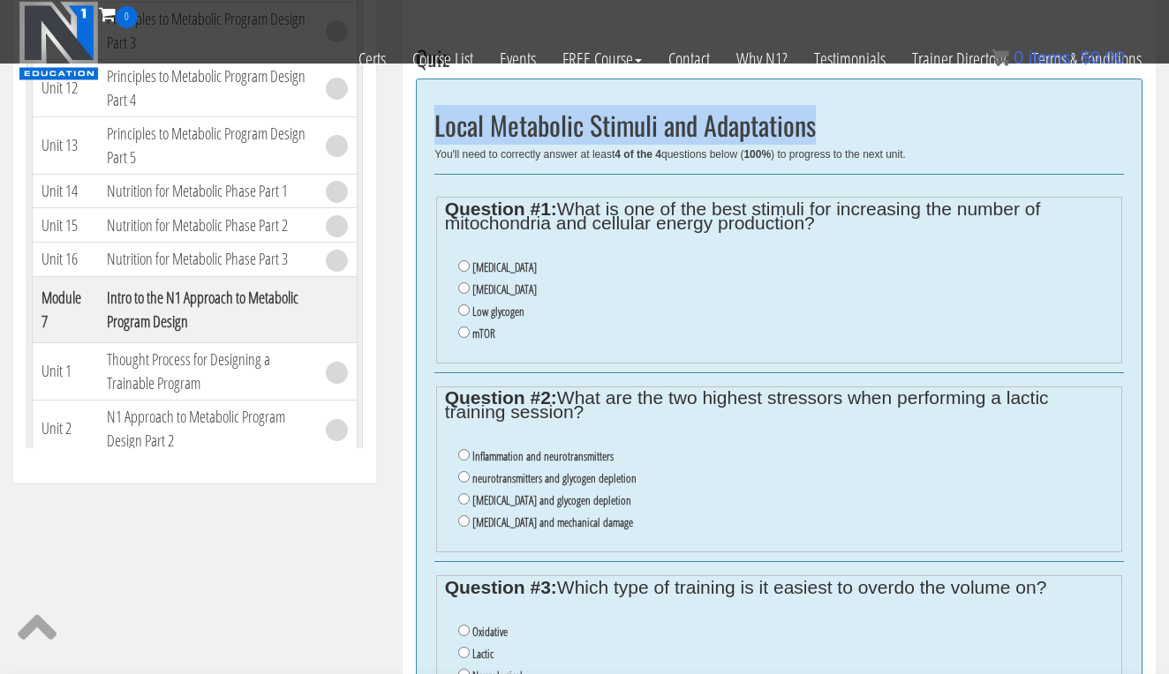
click at [683, 323] on li "mTOR" at bounding box center [786, 334] width 656 height 22
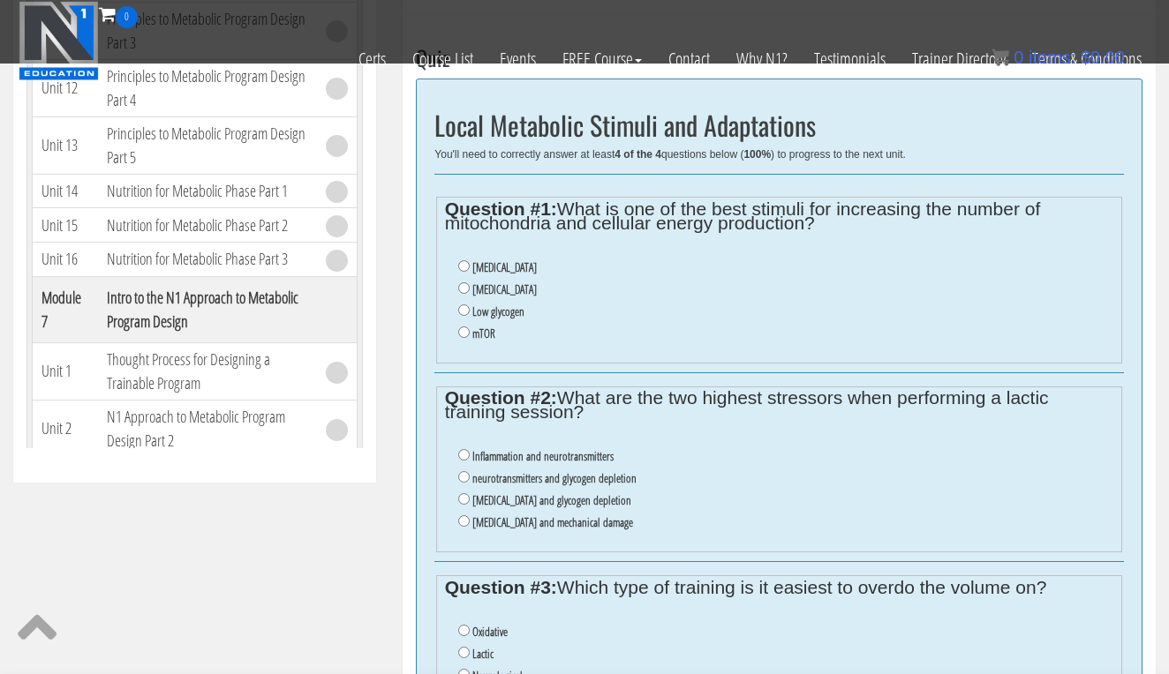
click at [506, 282] on label "Oxidative stress" at bounding box center [504, 289] width 64 height 14
click at [470, 282] on input "Oxidative stress" at bounding box center [463, 287] width 11 height 11
radio input "true"
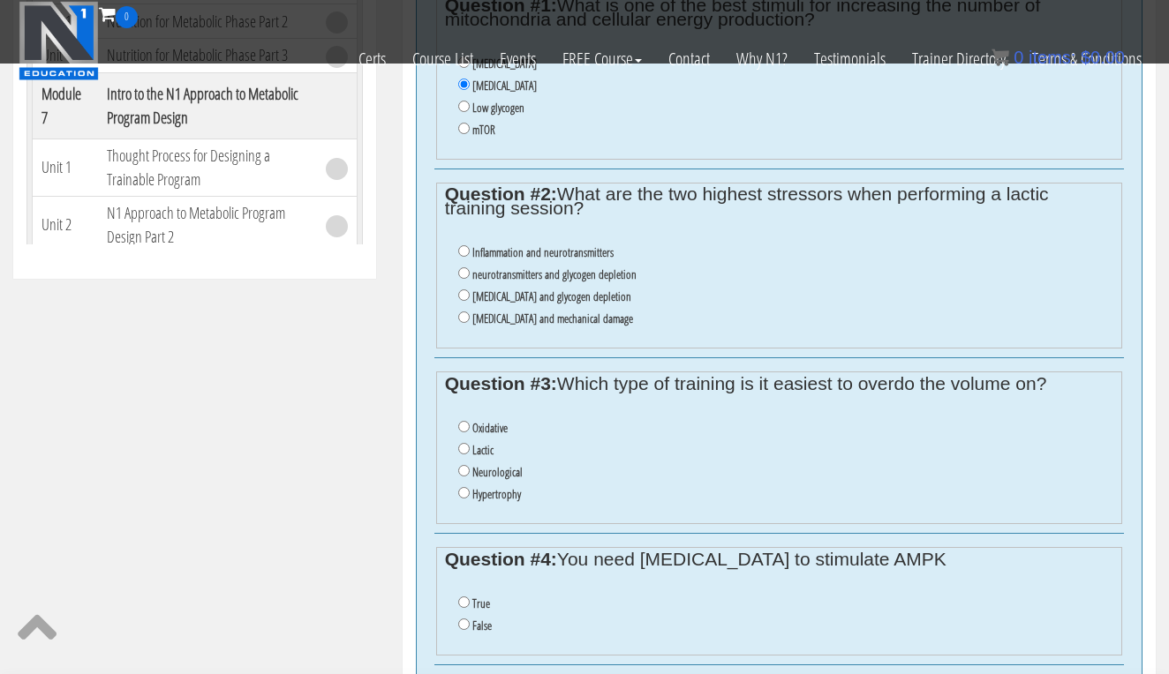
scroll to position [645, 0]
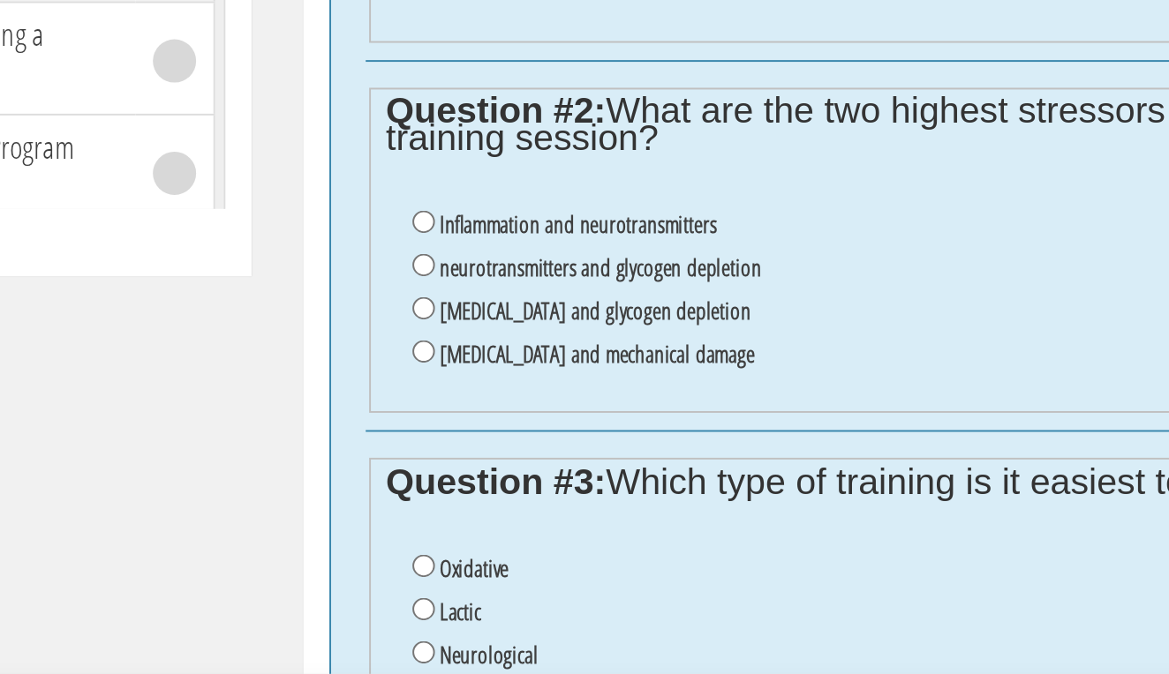
click at [472, 482] on label "lactic acid and glycogen depletion" at bounding box center [551, 489] width 159 height 14
click at [458, 482] on input "lactic acid and glycogen depletion" at bounding box center [463, 487] width 11 height 11
radio input "true"
click at [472, 504] on label "lactic acid and mechanical damage" at bounding box center [552, 511] width 161 height 14
click at [458, 504] on input "lactic acid and mechanical damage" at bounding box center [463, 509] width 11 height 11
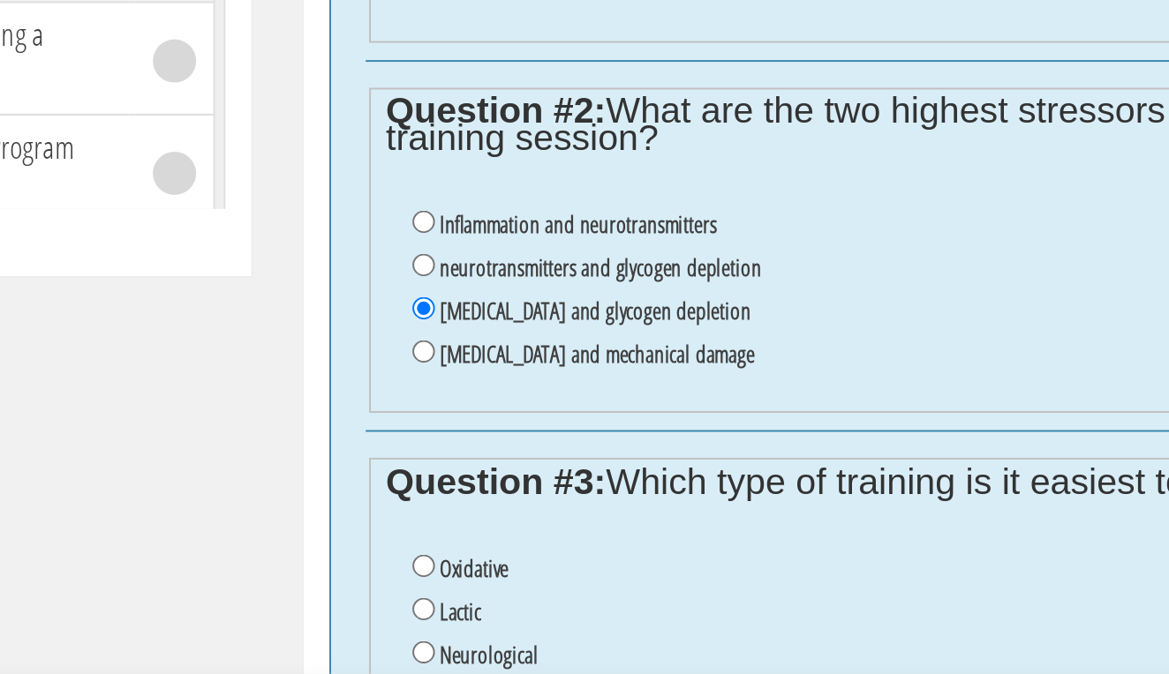
radio input "true"
click at [472, 482] on label "lactic acid and glycogen depletion" at bounding box center [551, 489] width 159 height 14
click at [458, 482] on input "lactic acid and glycogen depletion" at bounding box center [463, 487] width 11 height 11
radio input "true"
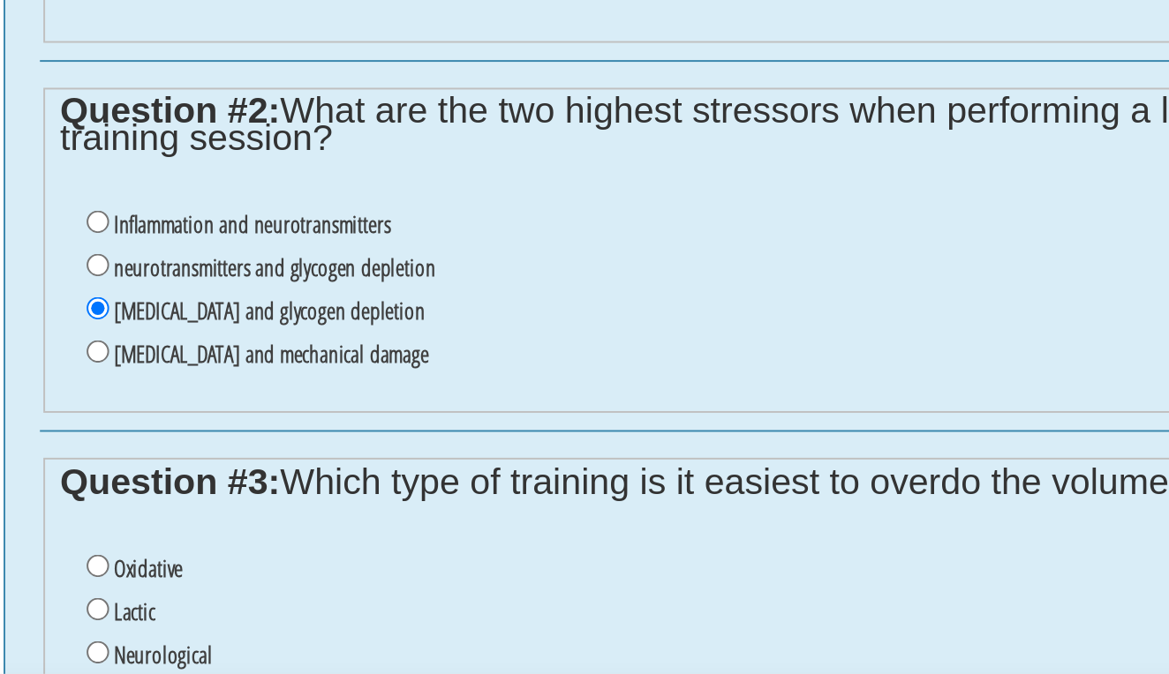
click at [472, 613] on label "Oxidative" at bounding box center [489, 620] width 35 height 14
click at [458, 613] on input "Oxidative" at bounding box center [463, 618] width 11 height 11
radio input "true"
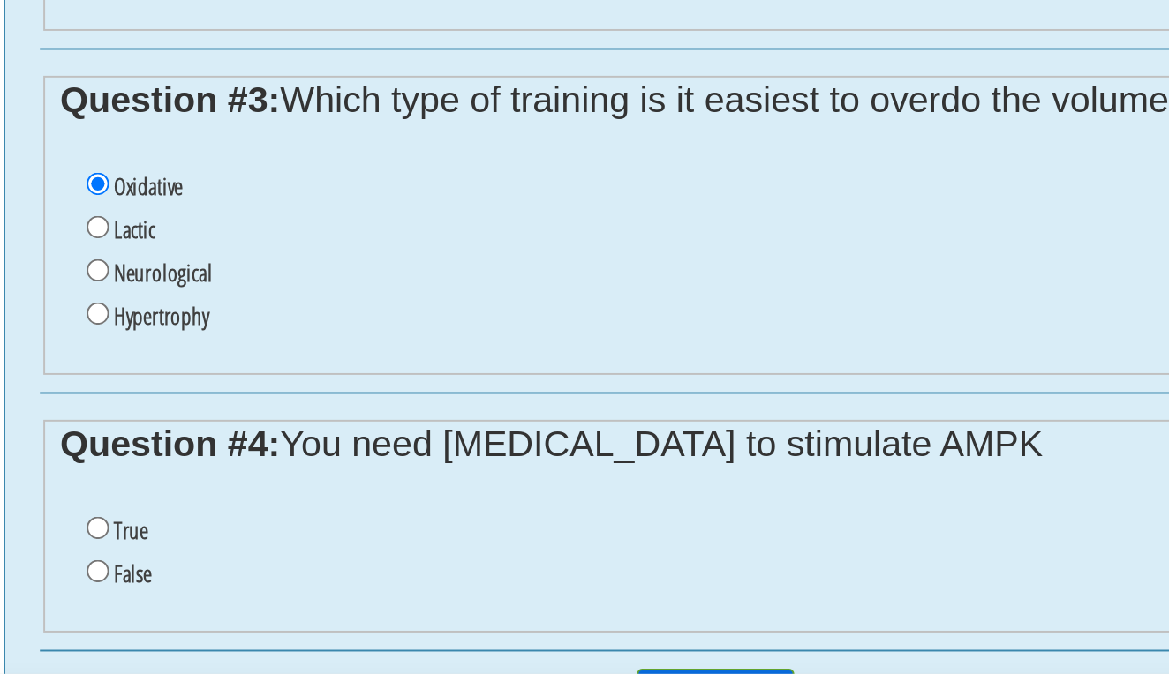
scroll to position [854, 0]
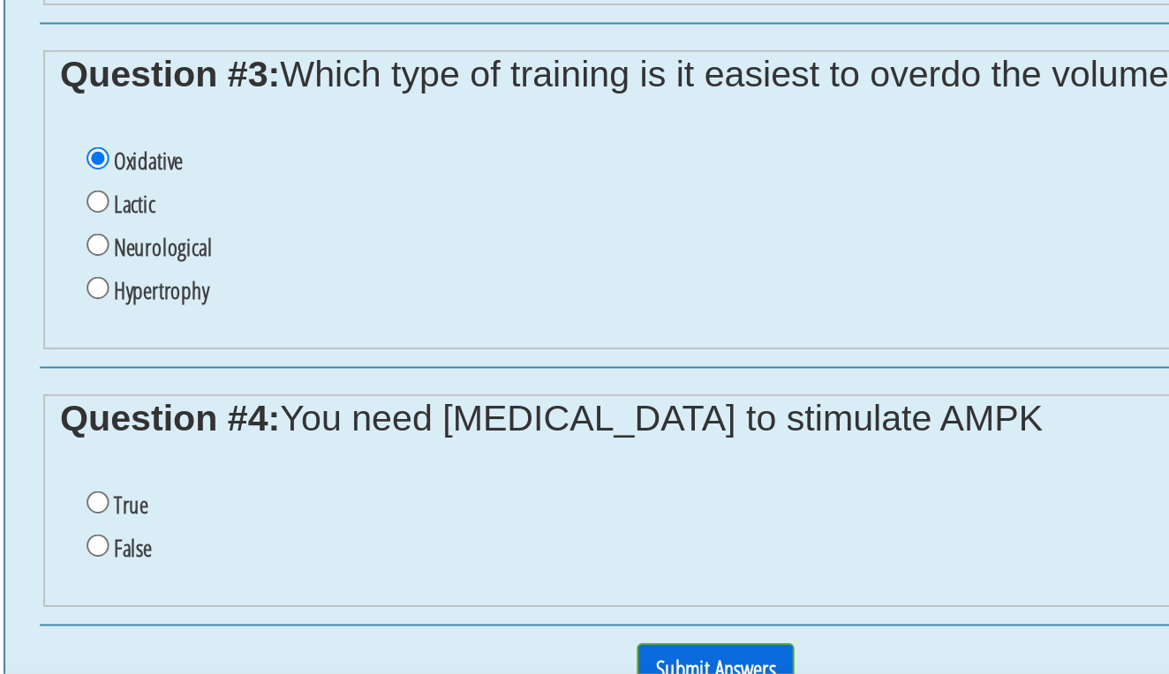
click at [472, 581] on label "True" at bounding box center [481, 588] width 18 height 14
click at [458, 581] on input "True" at bounding box center [463, 586] width 11 height 11
radio input "true"
click at [739, 659] on input "Submit Answers" at bounding box center [779, 672] width 80 height 27
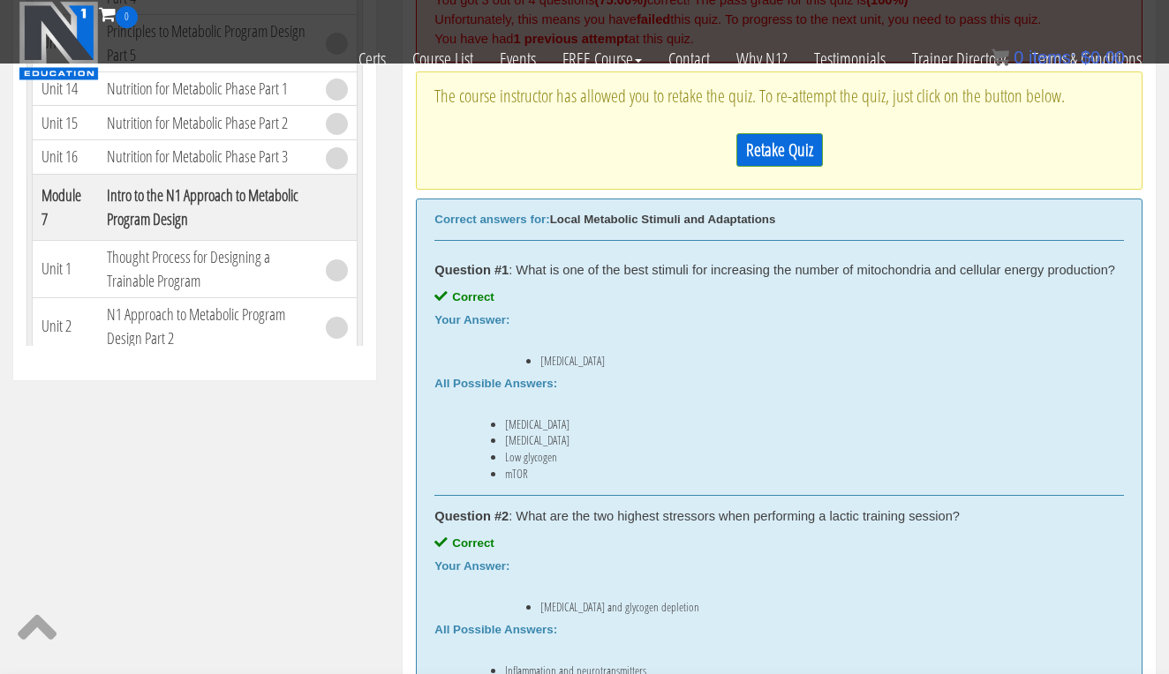
scroll to position [560, 0]
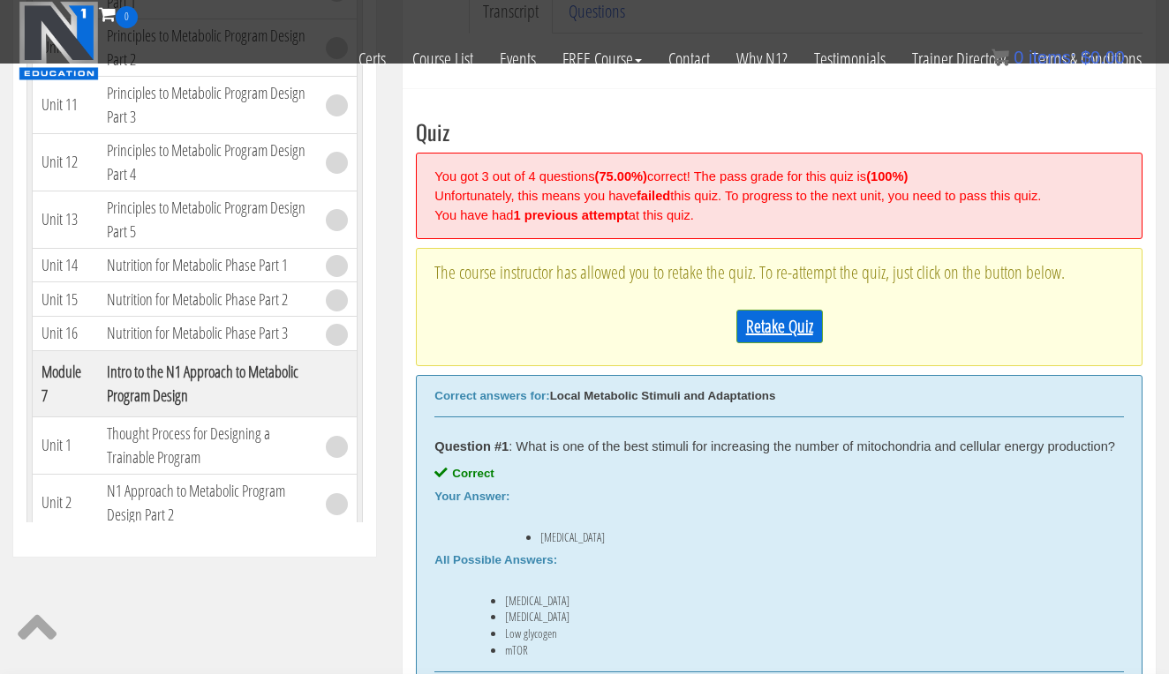
click at [770, 313] on link "Retake Quiz" at bounding box center [779, 327] width 87 height 34
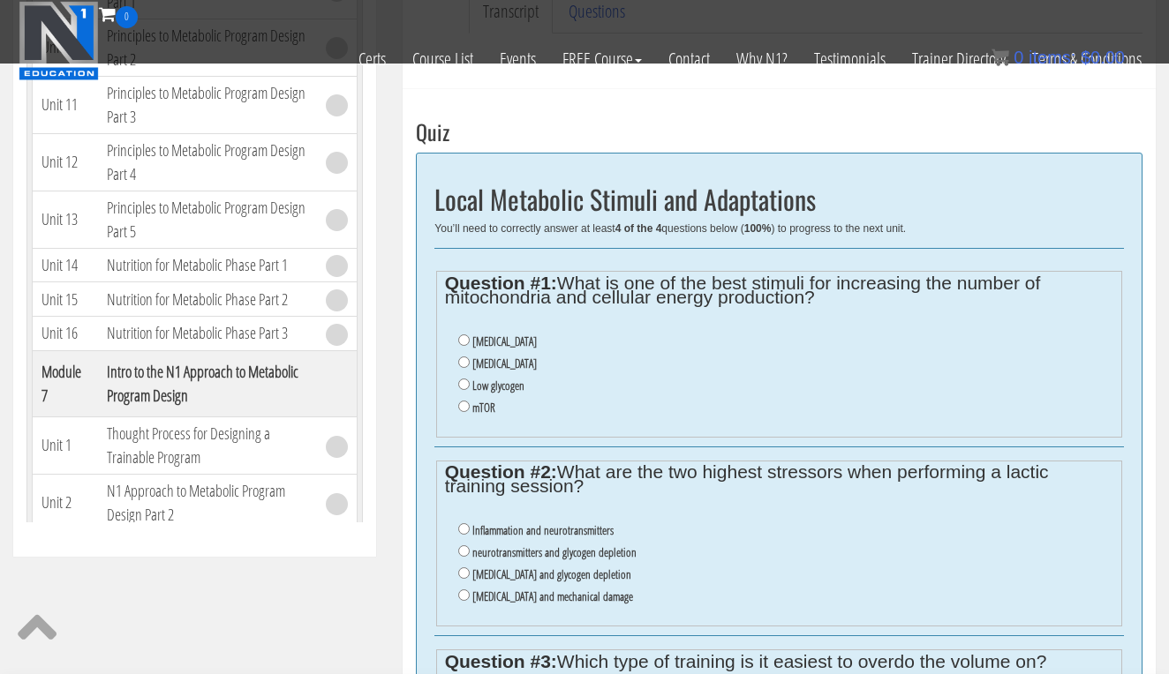
click at [510, 362] on label "Oxidative stress" at bounding box center [504, 364] width 64 height 14
click at [470, 362] on input "Oxidative stress" at bounding box center [463, 362] width 11 height 11
radio input "true"
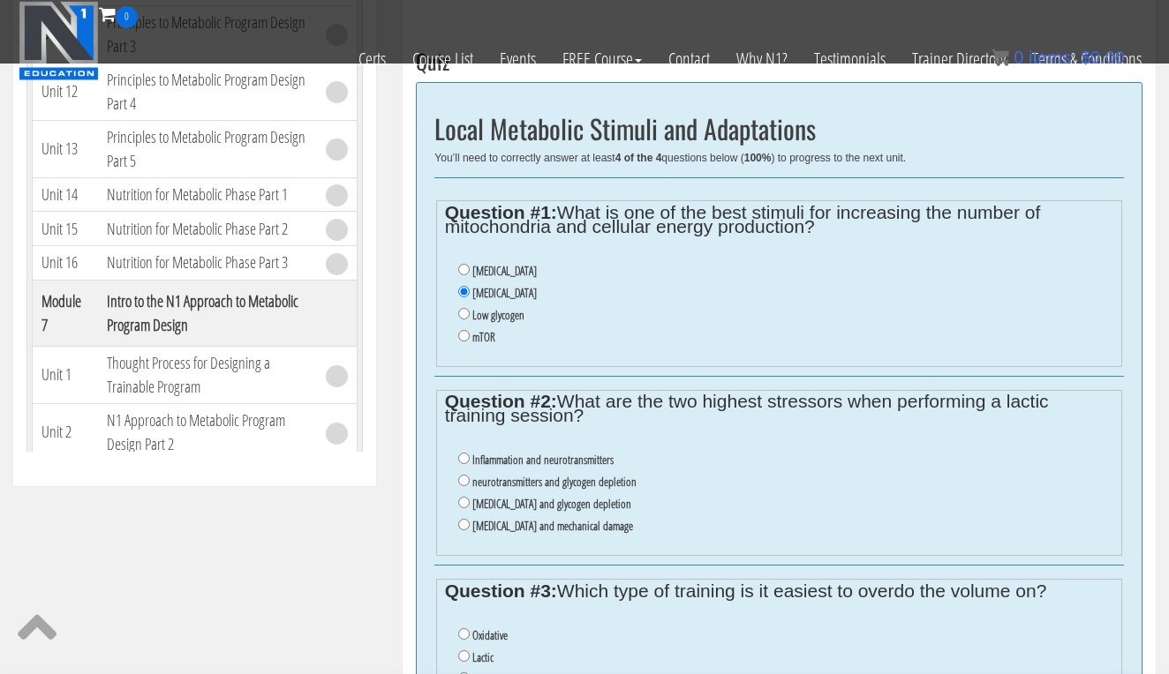
scroll to position [632, 0]
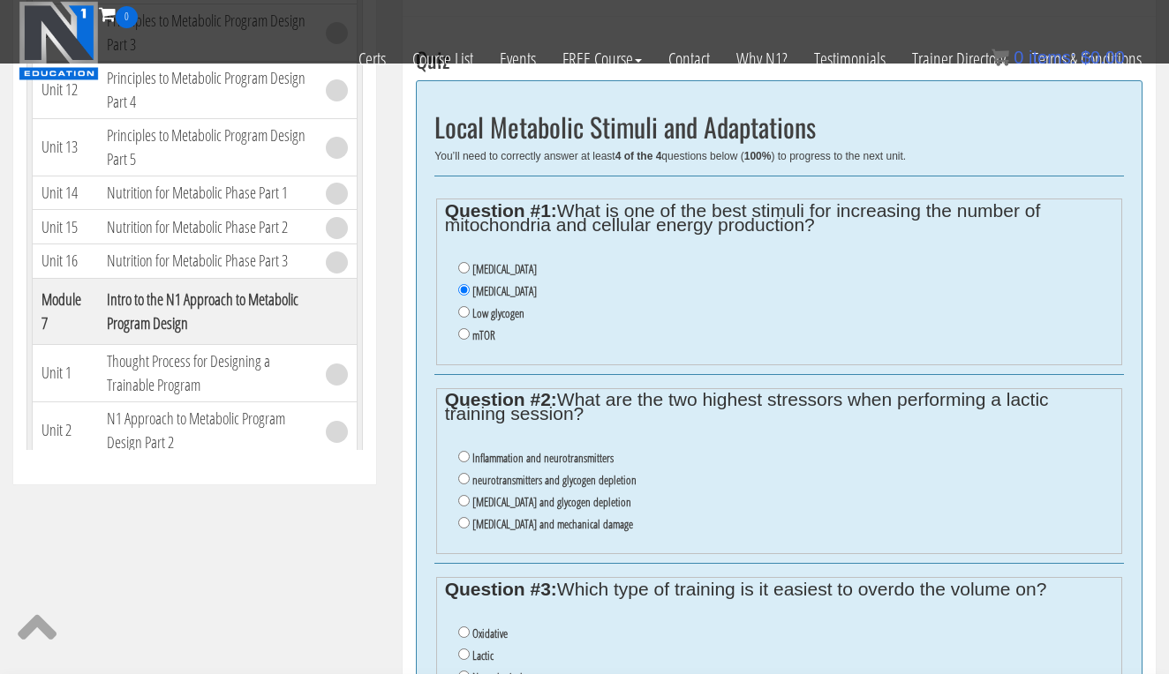
click at [505, 495] on label "lactic acid and glycogen depletion" at bounding box center [551, 502] width 159 height 14
click at [470, 495] on input "lactic acid and glycogen depletion" at bounding box center [463, 500] width 11 height 11
radio input "true"
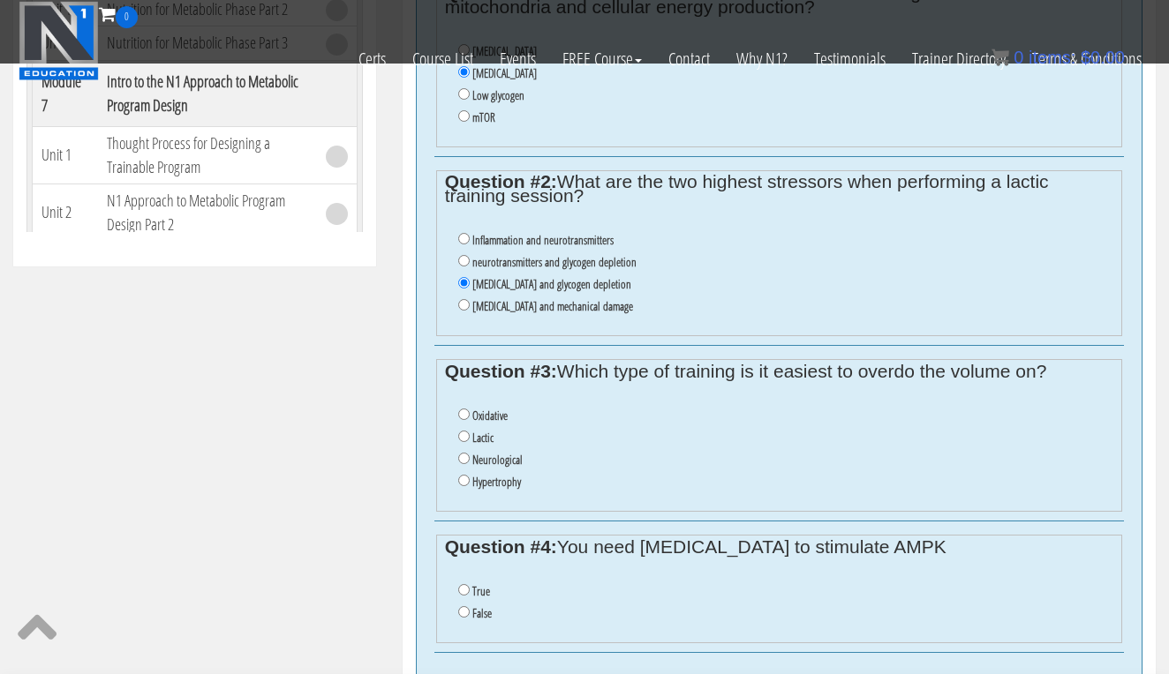
scroll to position [943, 0]
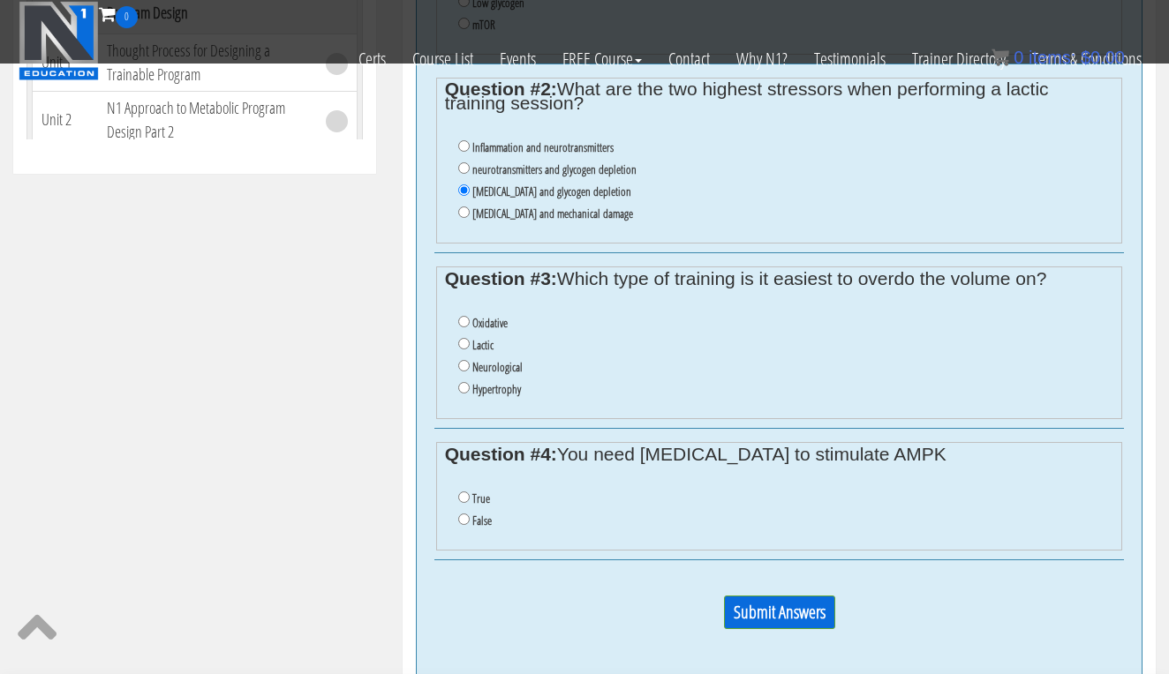
click at [503, 316] on label "Oxidative" at bounding box center [489, 323] width 35 height 14
click at [470, 316] on input "Oxidative" at bounding box center [463, 321] width 11 height 11
radio input "true"
click at [476, 514] on label "False" at bounding box center [481, 521] width 19 height 14
click at [470, 514] on input "False" at bounding box center [463, 519] width 11 height 11
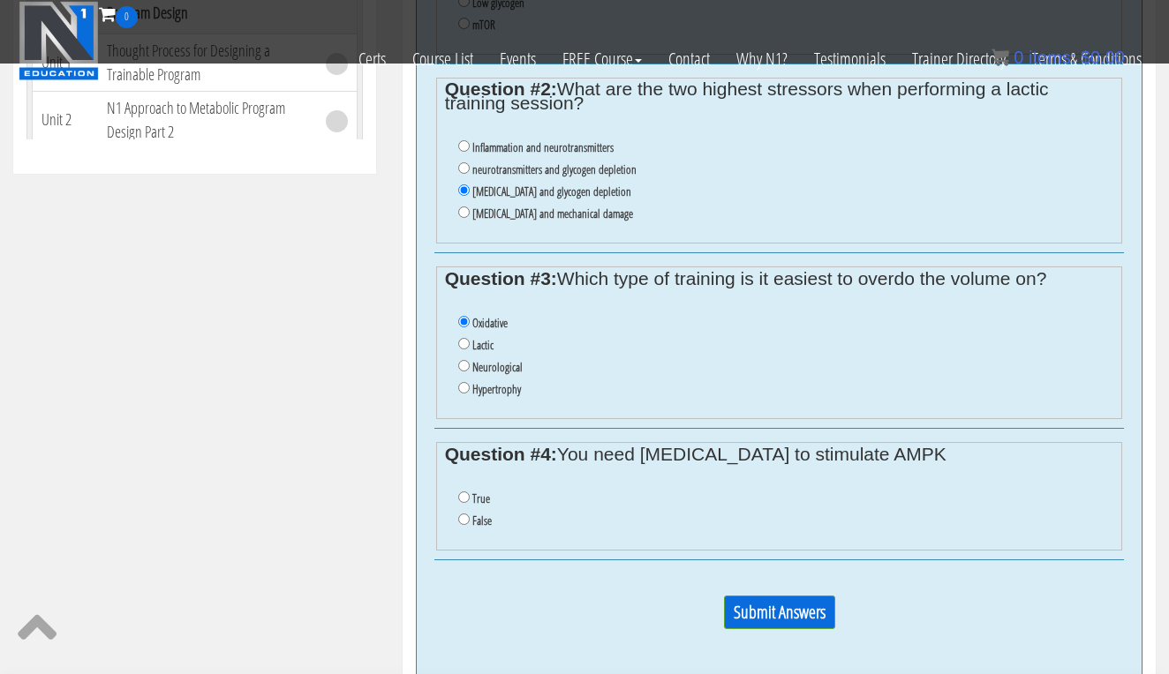
radio input "true"
click at [786, 596] on input "Submit Answers" at bounding box center [779, 613] width 111 height 34
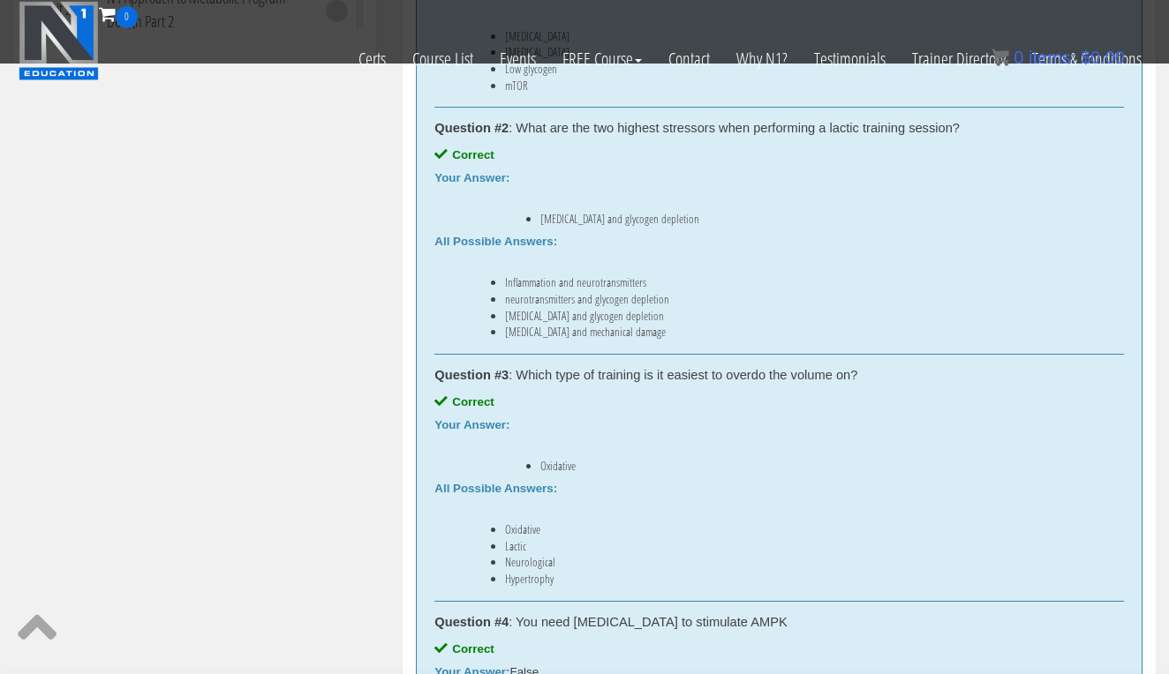
scroll to position [1283, 0]
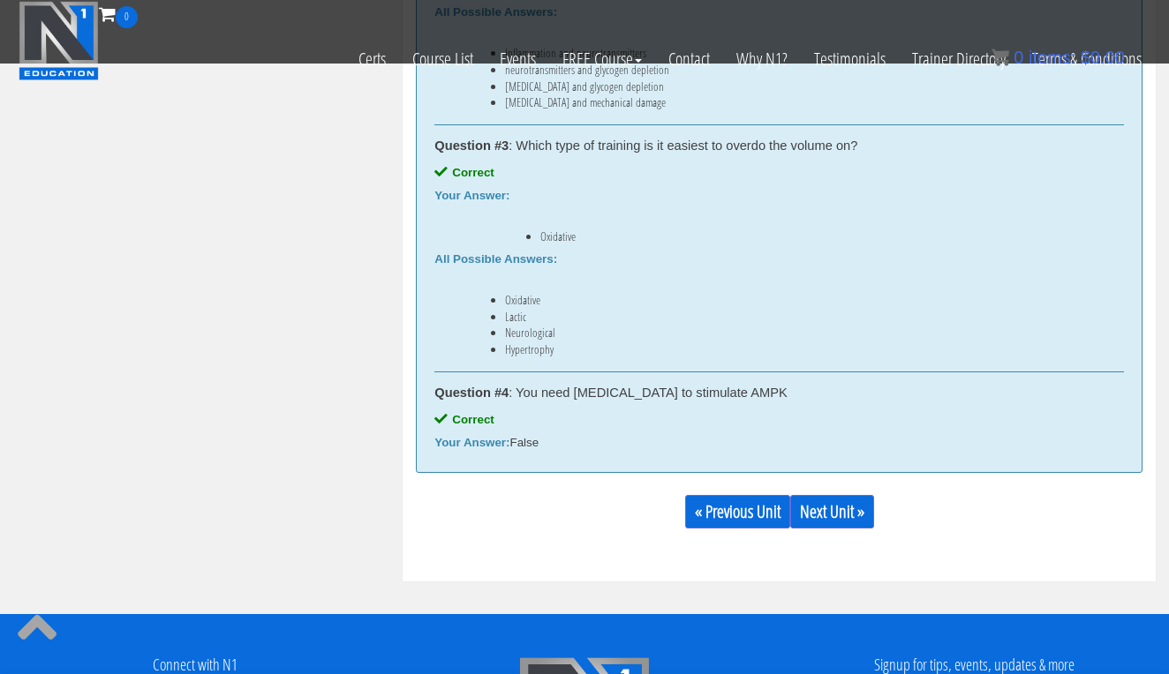
click at [879, 529] on div "« Previous Unit Next Unit »" at bounding box center [779, 512] width 726 height 60
click at [859, 514] on link "Next Unit »" at bounding box center [832, 512] width 84 height 34
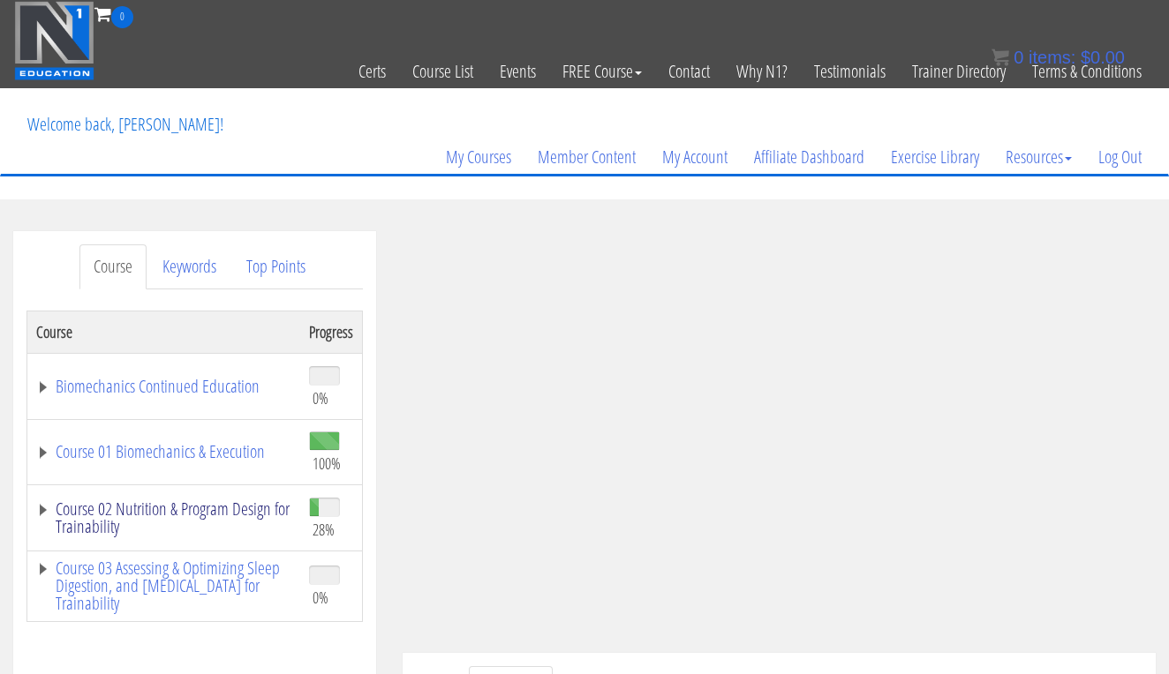
click at [121, 516] on link "Course 02 Nutrition & Program Design for Trainability" at bounding box center [163, 518] width 255 height 35
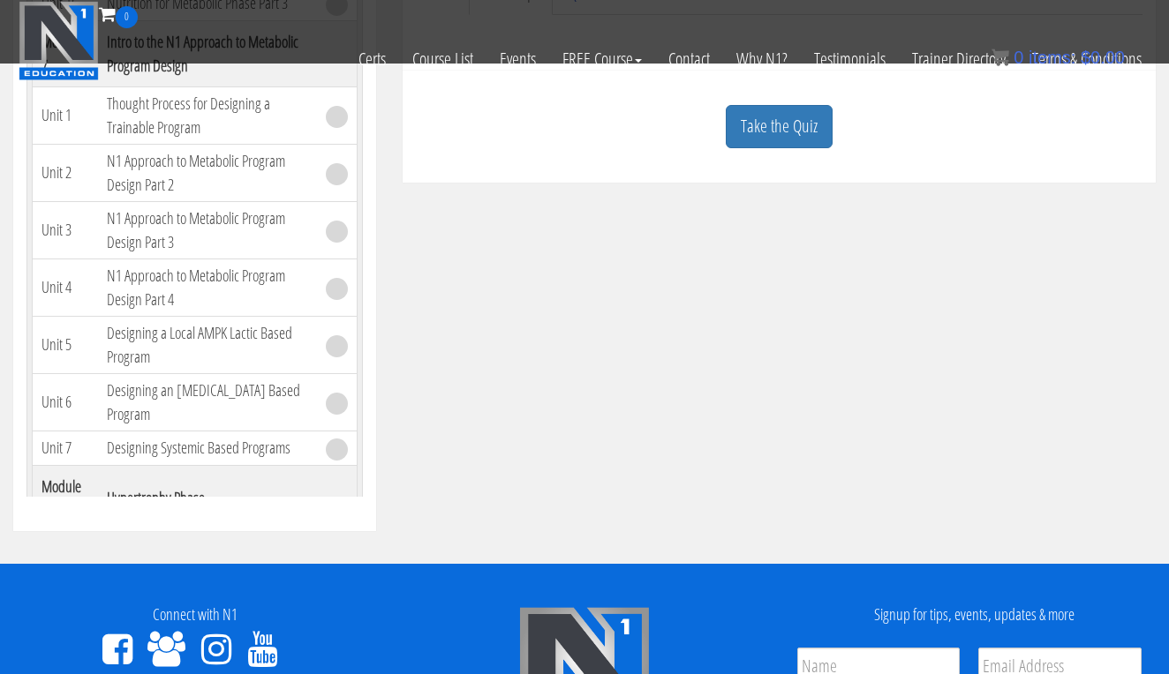
scroll to position [476, 0]
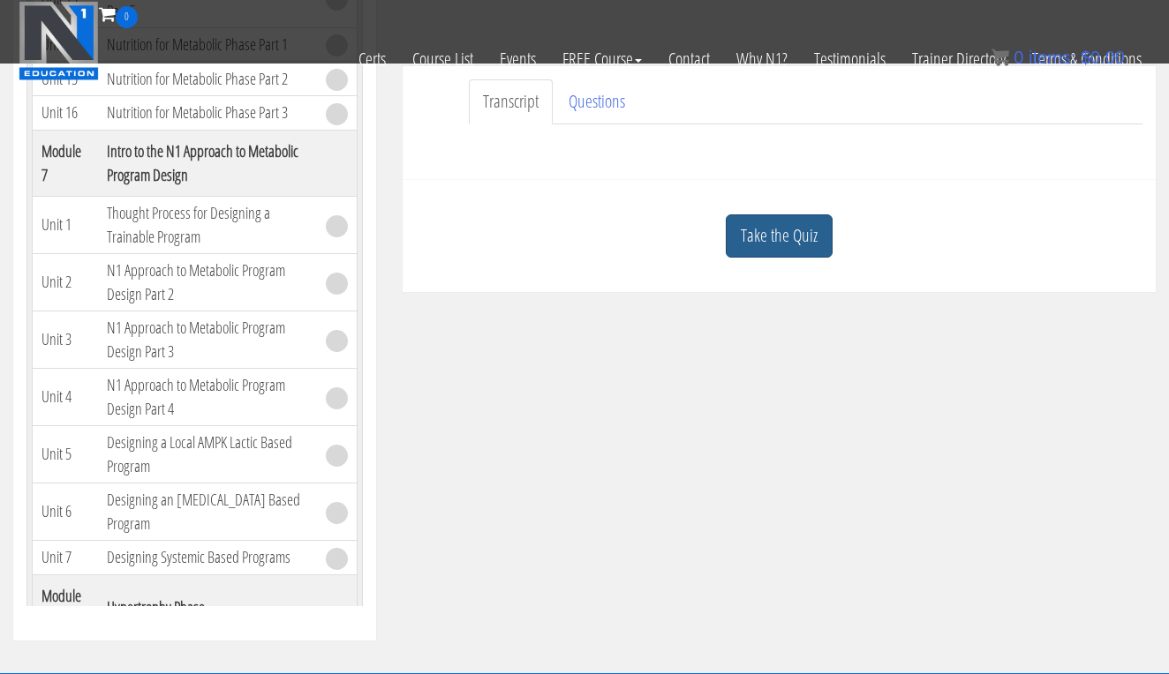
click at [762, 239] on link "Take the Quiz" at bounding box center [779, 236] width 107 height 43
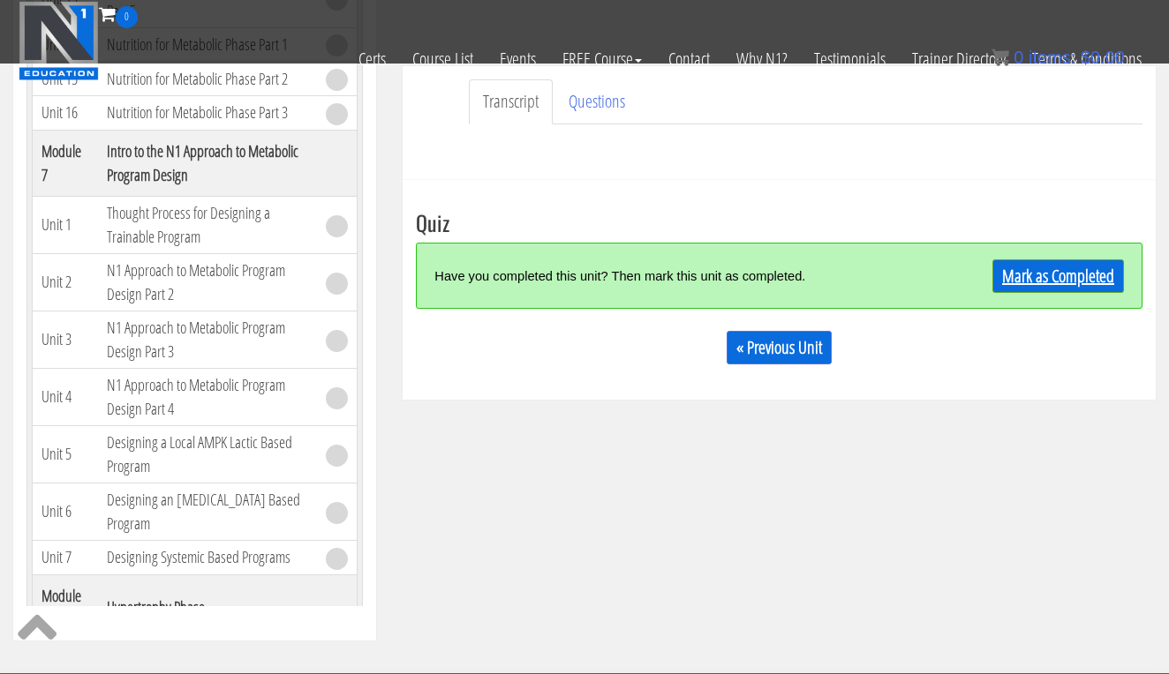
click at [1055, 275] on link "Mark as Completed" at bounding box center [1058, 277] width 132 height 34
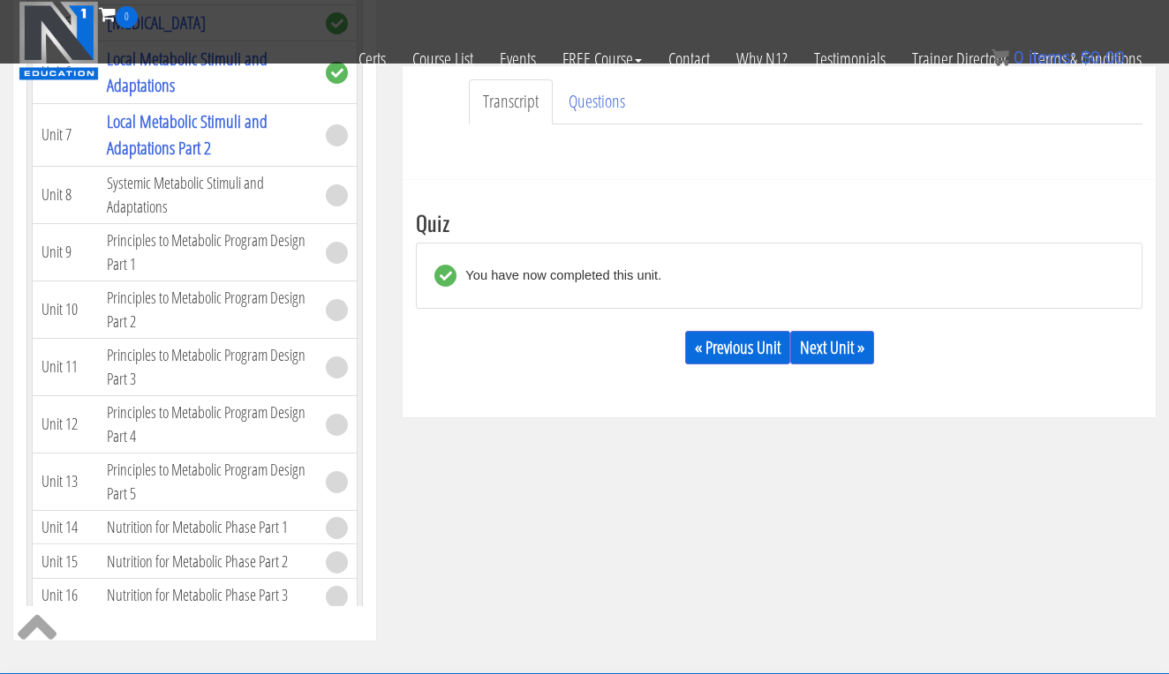
scroll to position [1424, 0]
click at [848, 344] on link "Next Unit »" at bounding box center [832, 348] width 84 height 34
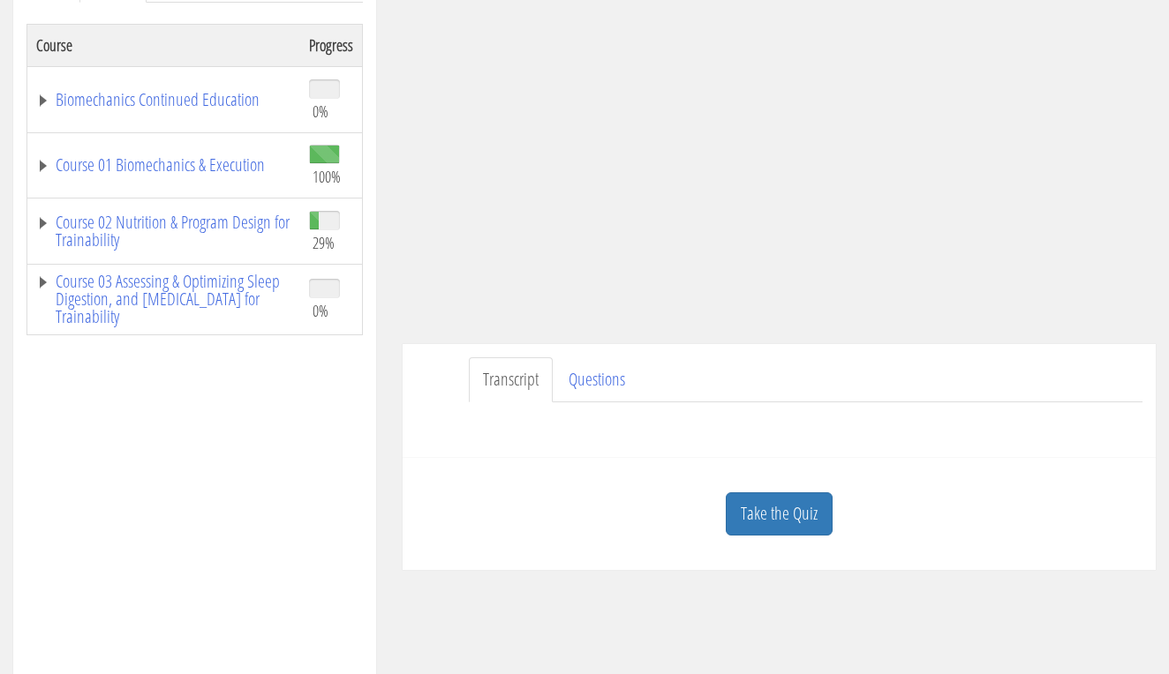
scroll to position [306, 0]
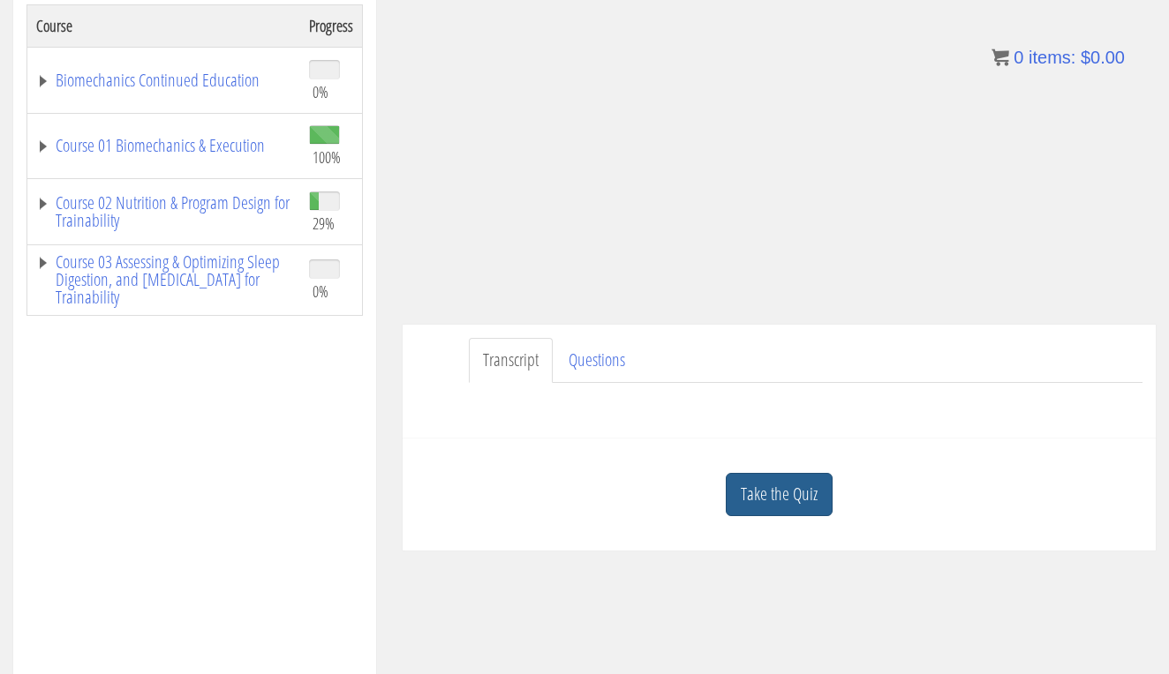
click at [815, 502] on link "Take the Quiz" at bounding box center [779, 494] width 107 height 43
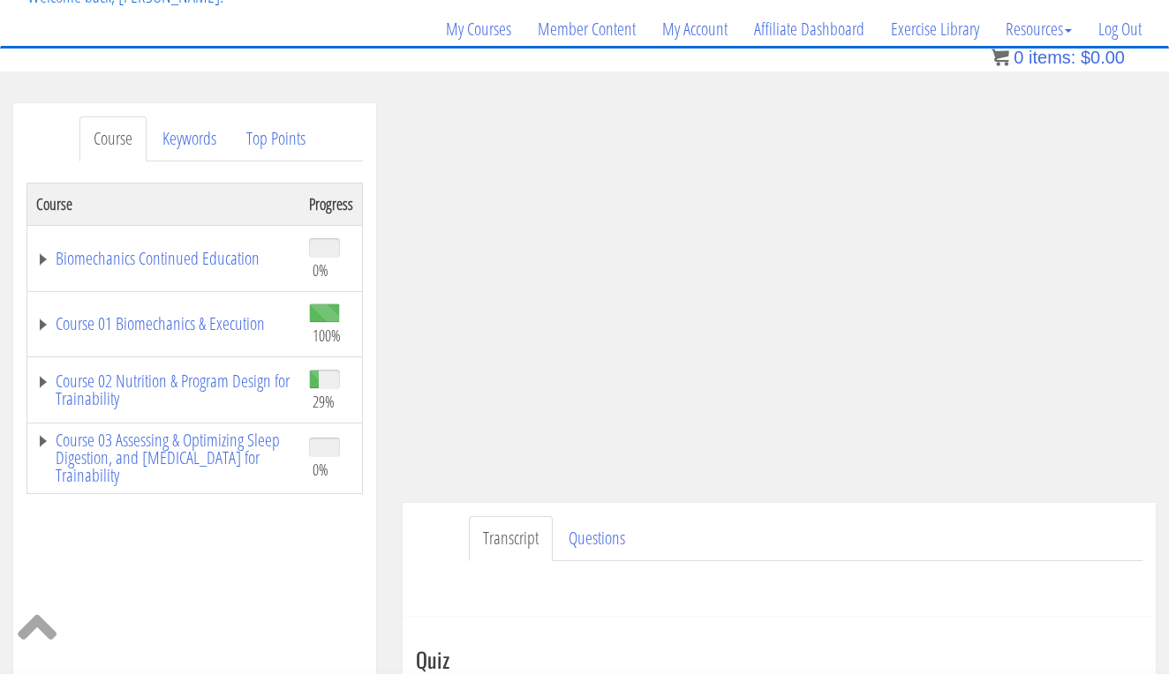
scroll to position [166, 0]
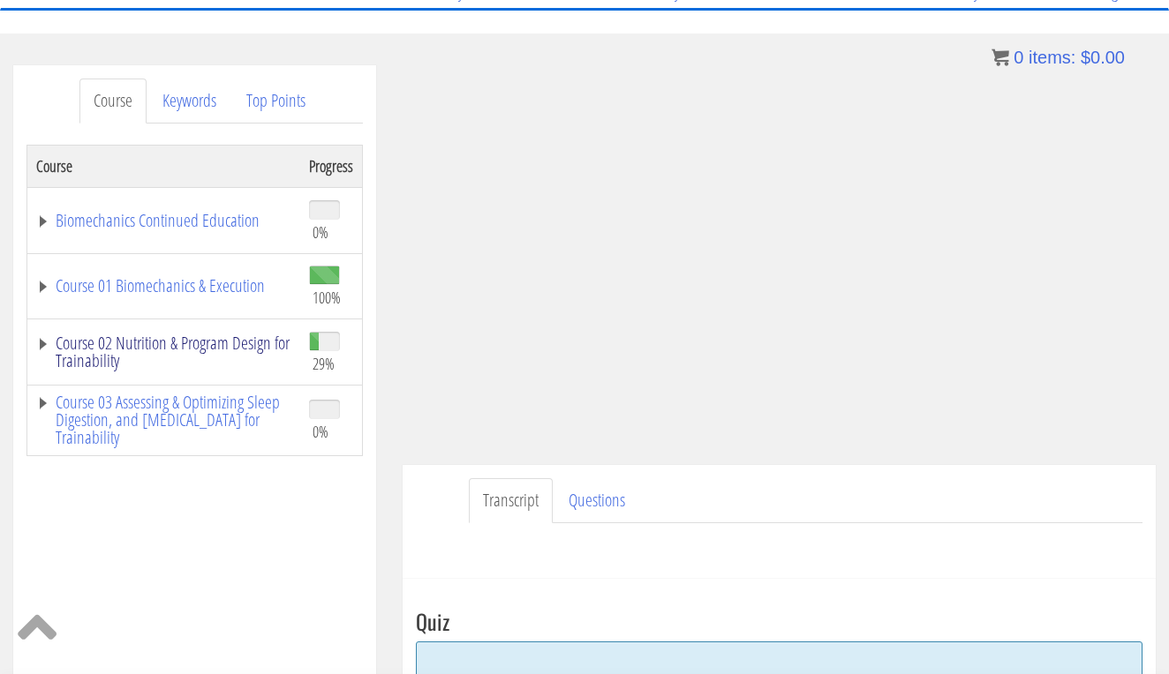
click at [184, 354] on link "Course 02 Nutrition & Program Design for Trainability" at bounding box center [163, 352] width 255 height 35
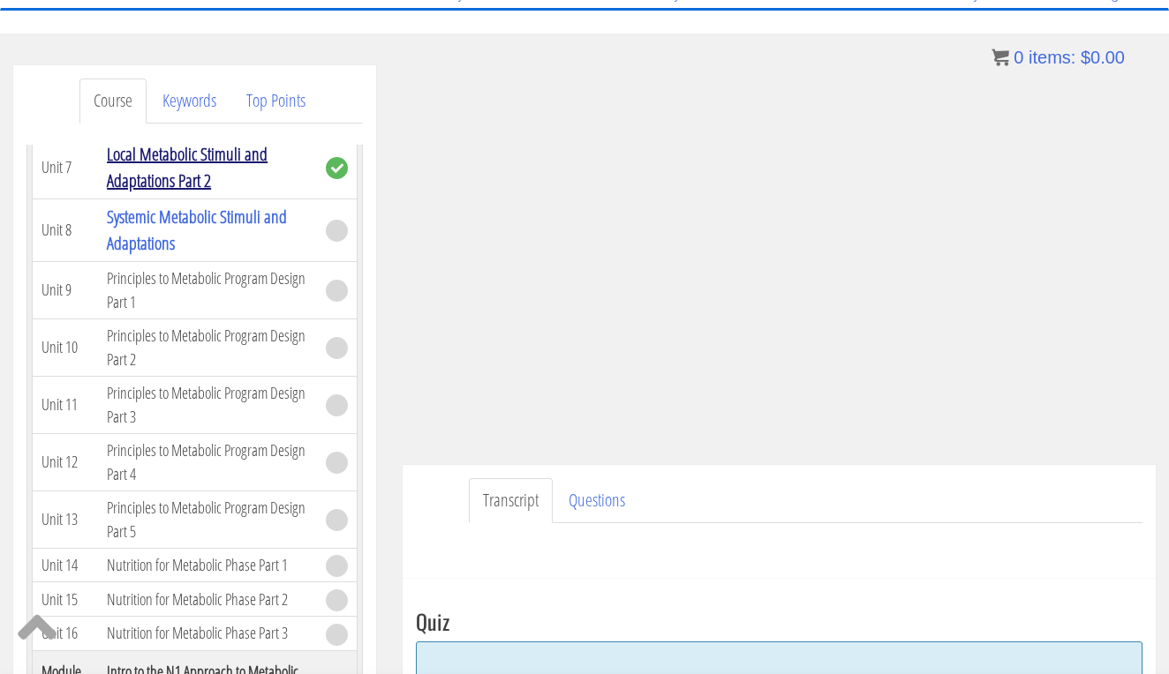
scroll to position [1819, 0]
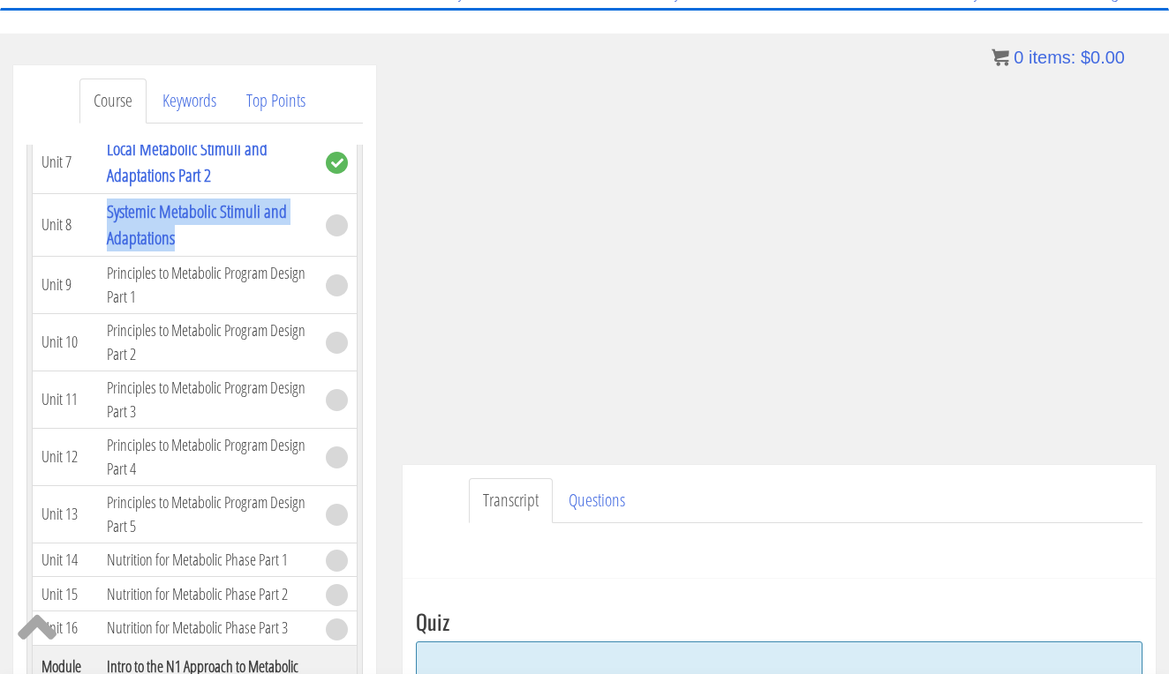
drag, startPoint x: 236, startPoint y: 396, endPoint x: 102, endPoint y: 370, distance: 136.8
click at [102, 256] on td "Systemic Metabolic Stimuli and Adaptations" at bounding box center [207, 224] width 219 height 63
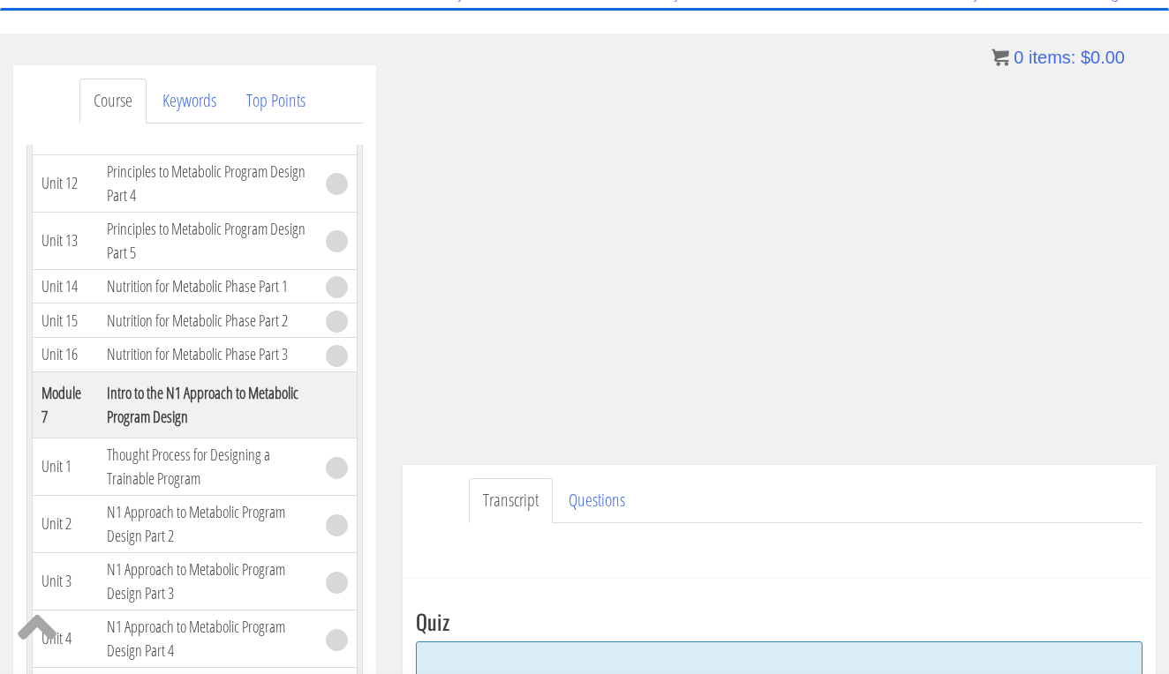
scroll to position [2090, 0]
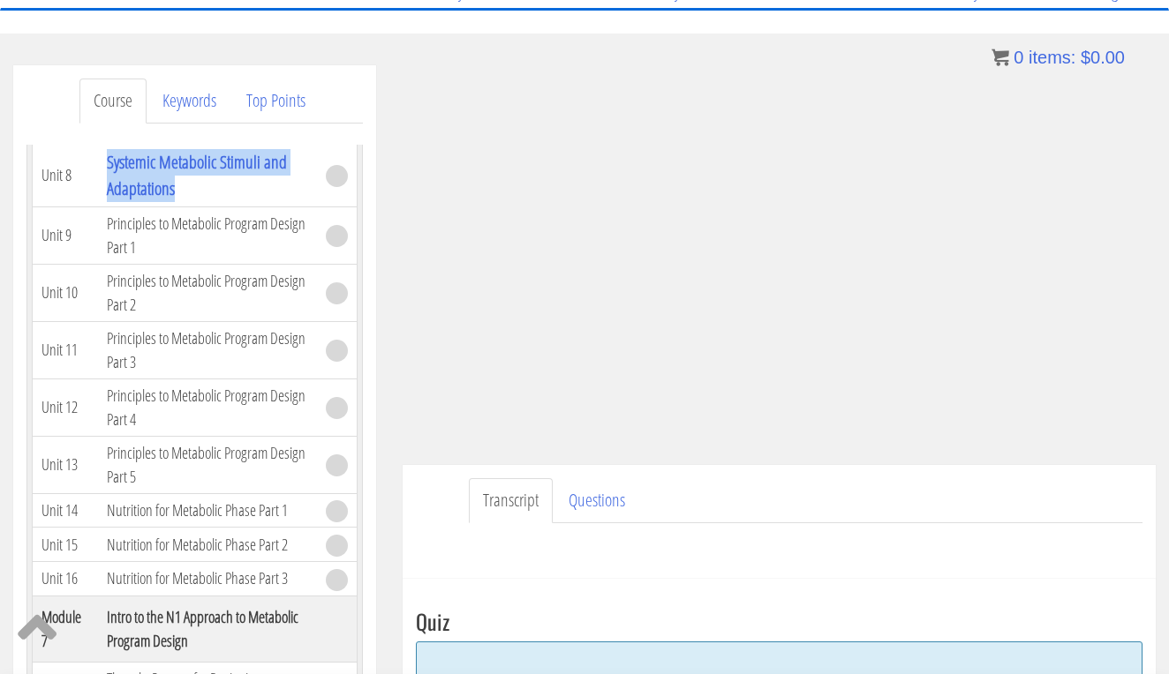
copy link "Systemic Metabolic Stimuli and Adaptations"
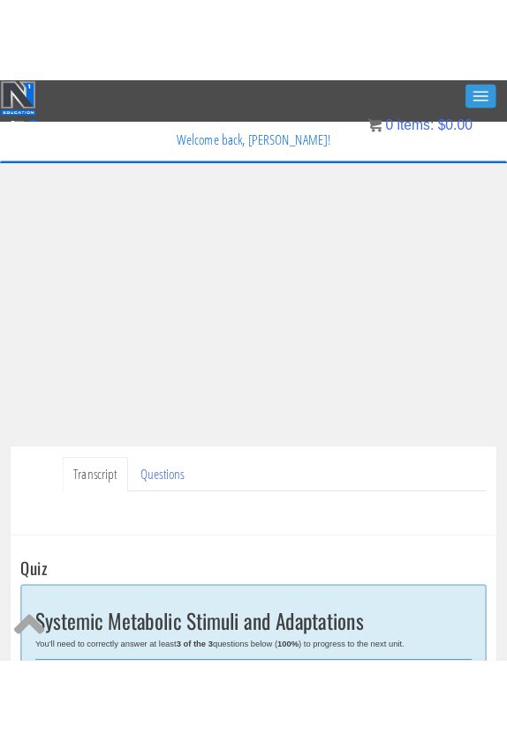
scroll to position [0, 0]
